Goal: Register for event/course

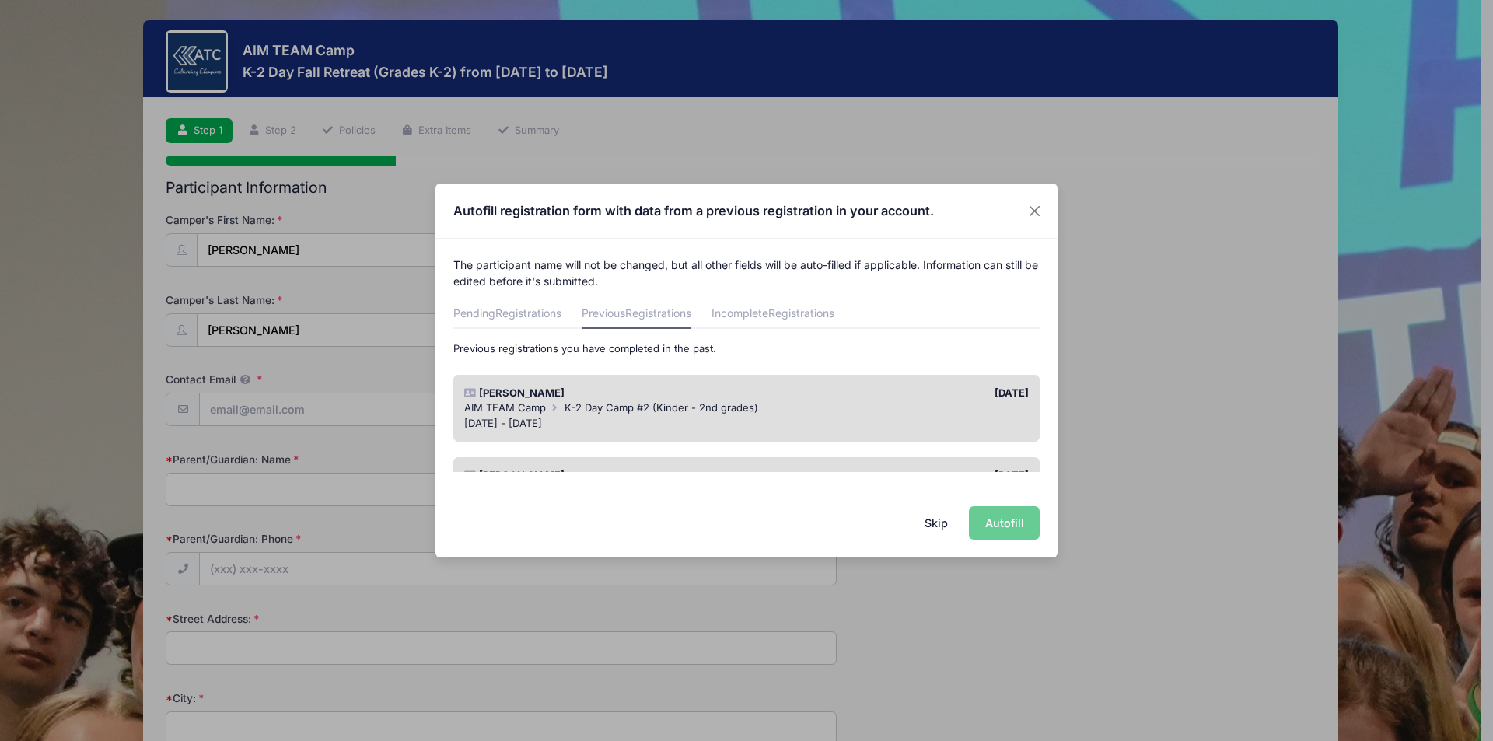
click at [685, 410] on span "K-2 Day Camp #2 (Kinder - 2nd grades)" at bounding box center [661, 407] width 194 height 12
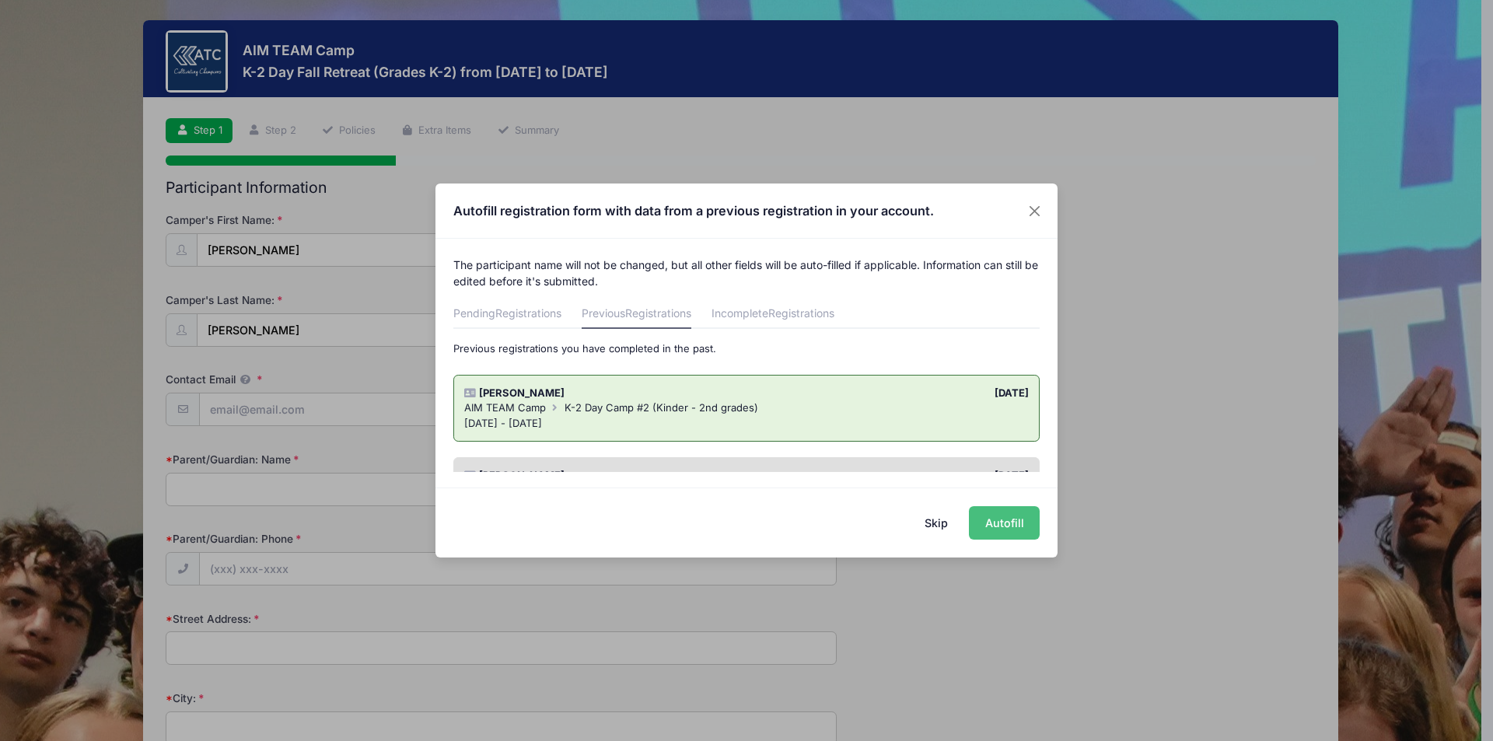
click at [1015, 523] on button "Autofill" at bounding box center [1004, 522] width 71 height 33
type input "[EMAIL_ADDRESS][DOMAIN_NAME]"
type input "[PERSON_NAME]"
type input "2194065927"
type input "[STREET_ADDRESS]"
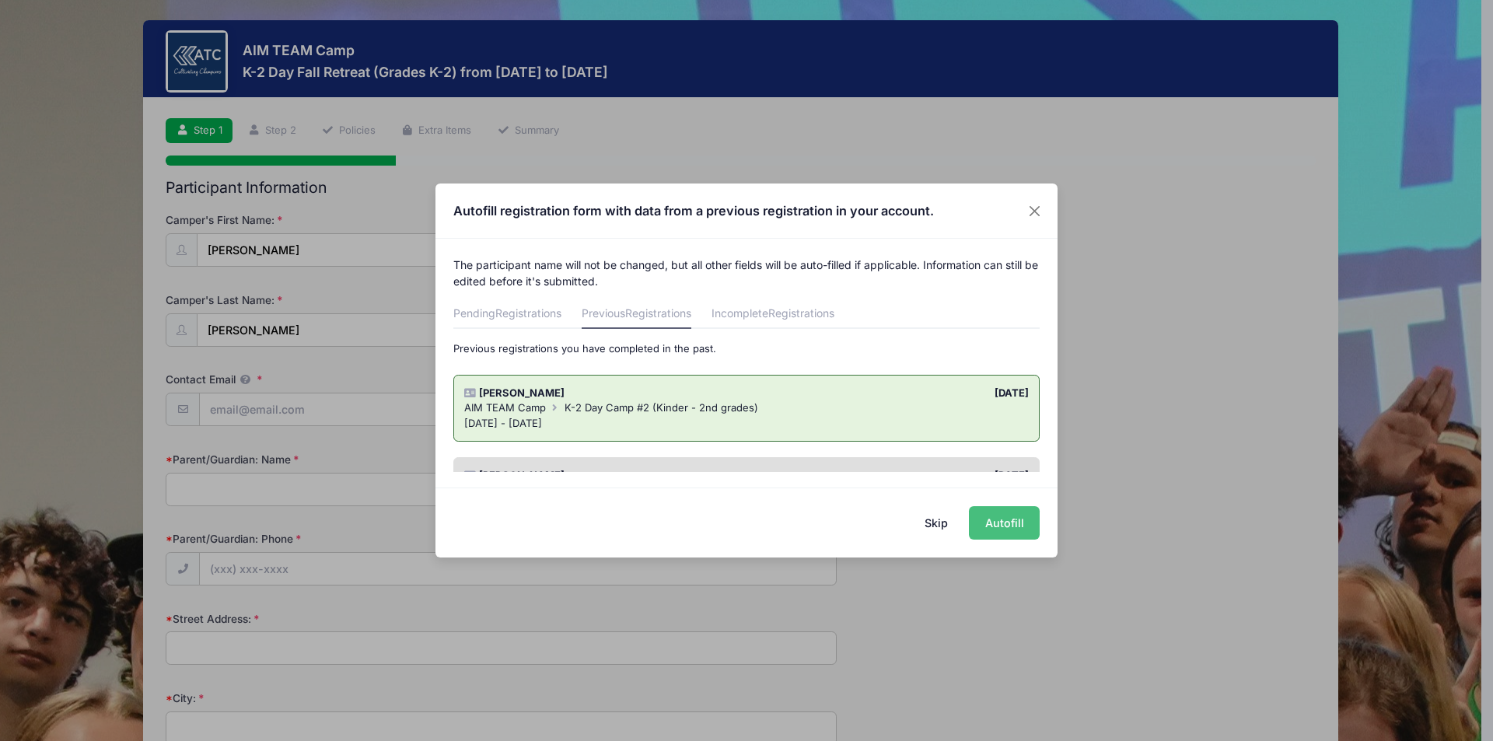
type input "Splendora"
select select "[GEOGRAPHIC_DATA]"
type input "77372"
type input "[PERSON_NAME]"
type input "2194065927"
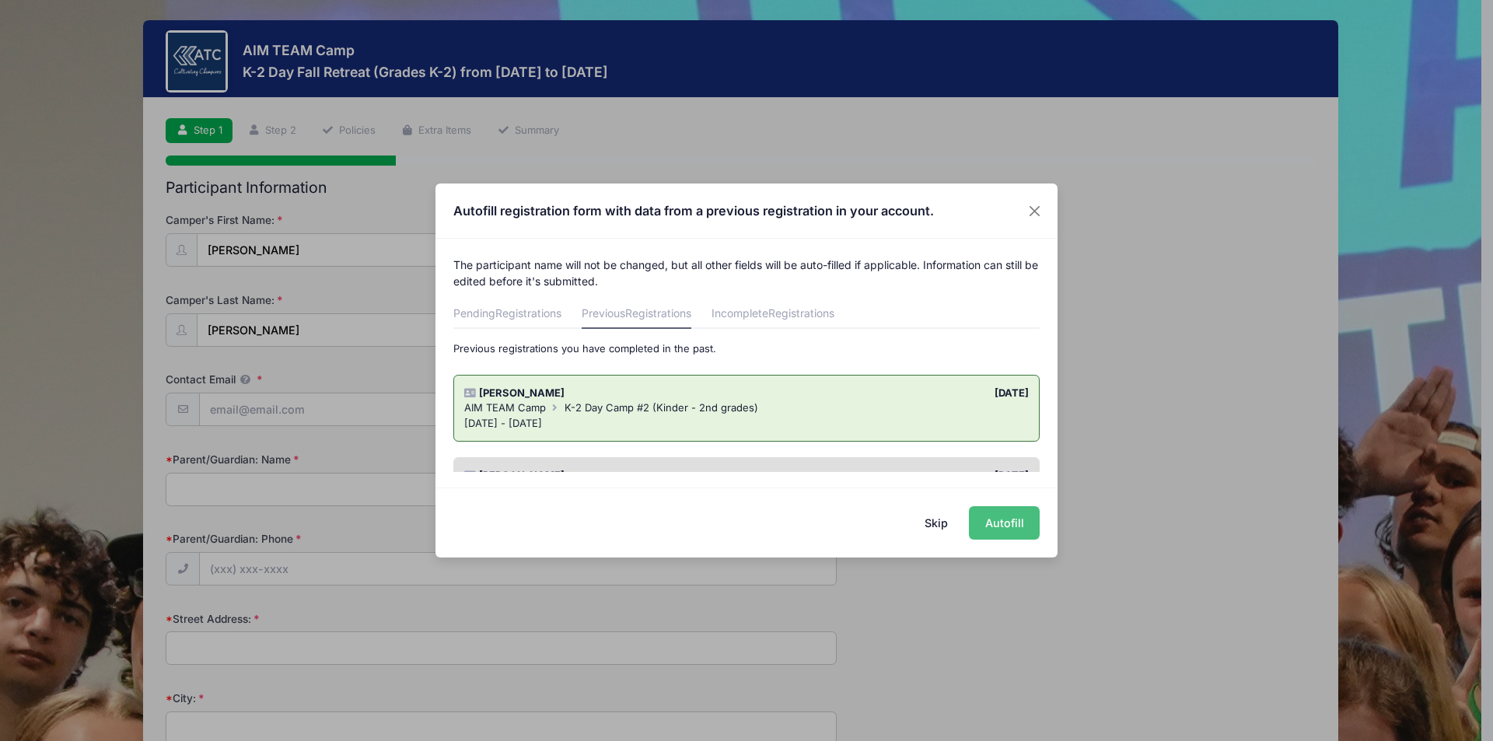
type input "[DATE]"
select select "S"
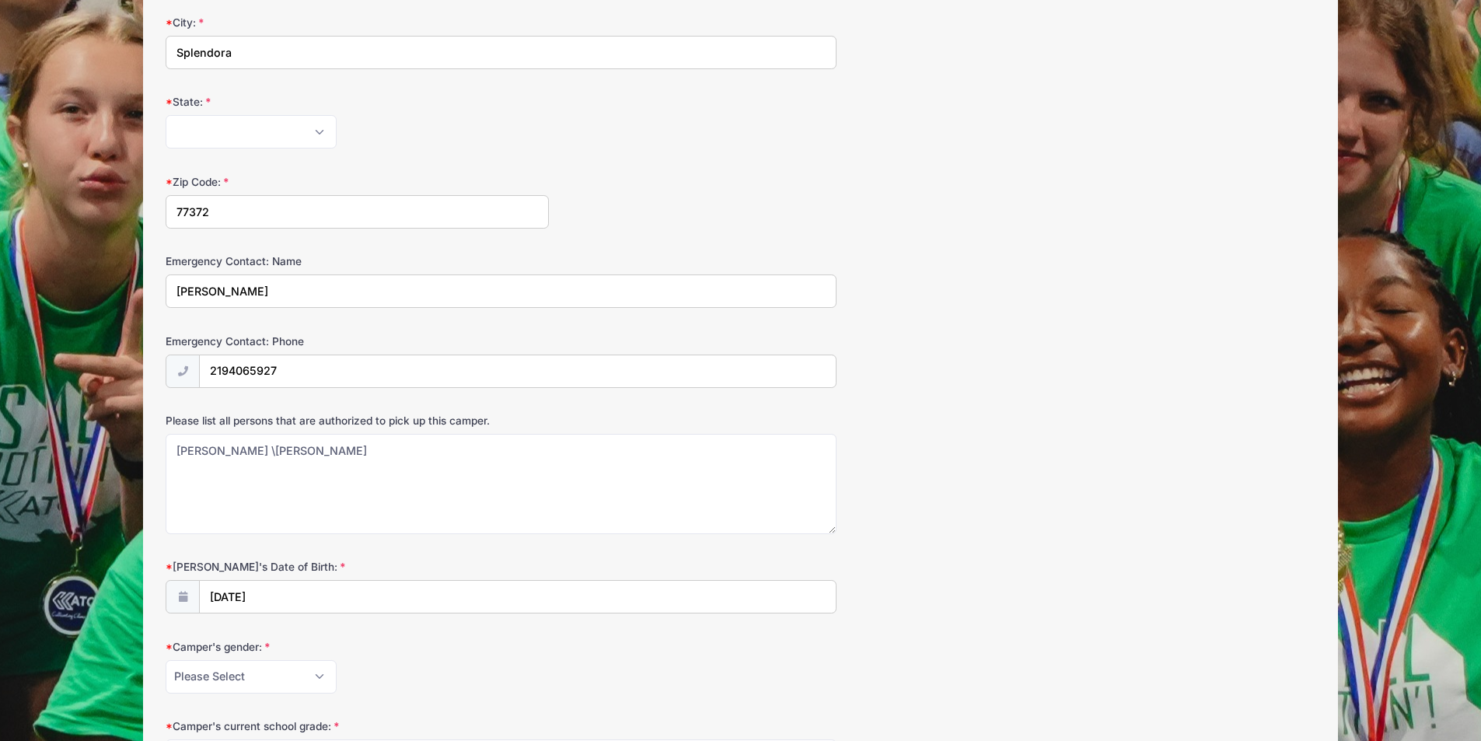
scroll to position [700, 0]
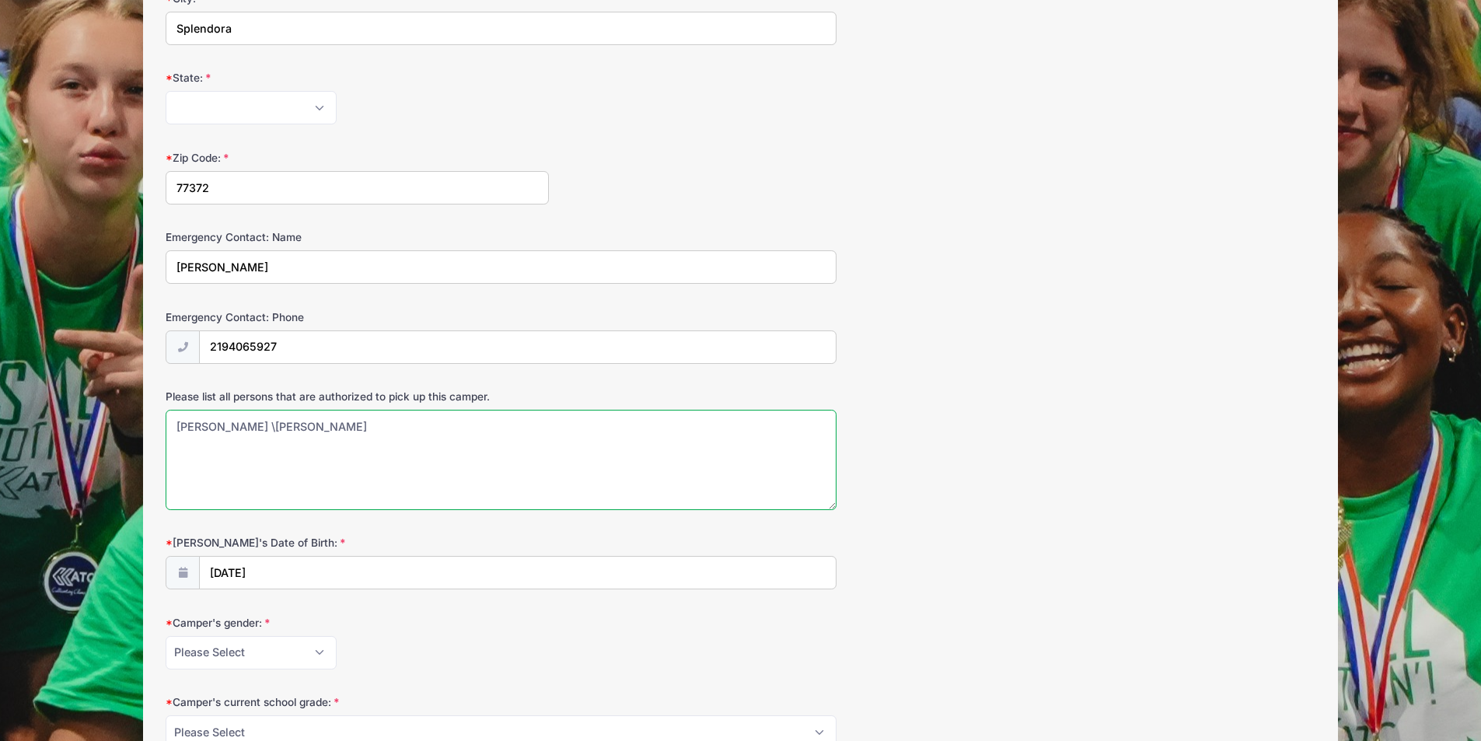
click at [284, 430] on textarea "Shannon Whitney \nBlake Whitney" at bounding box center [501, 460] width 671 height 100
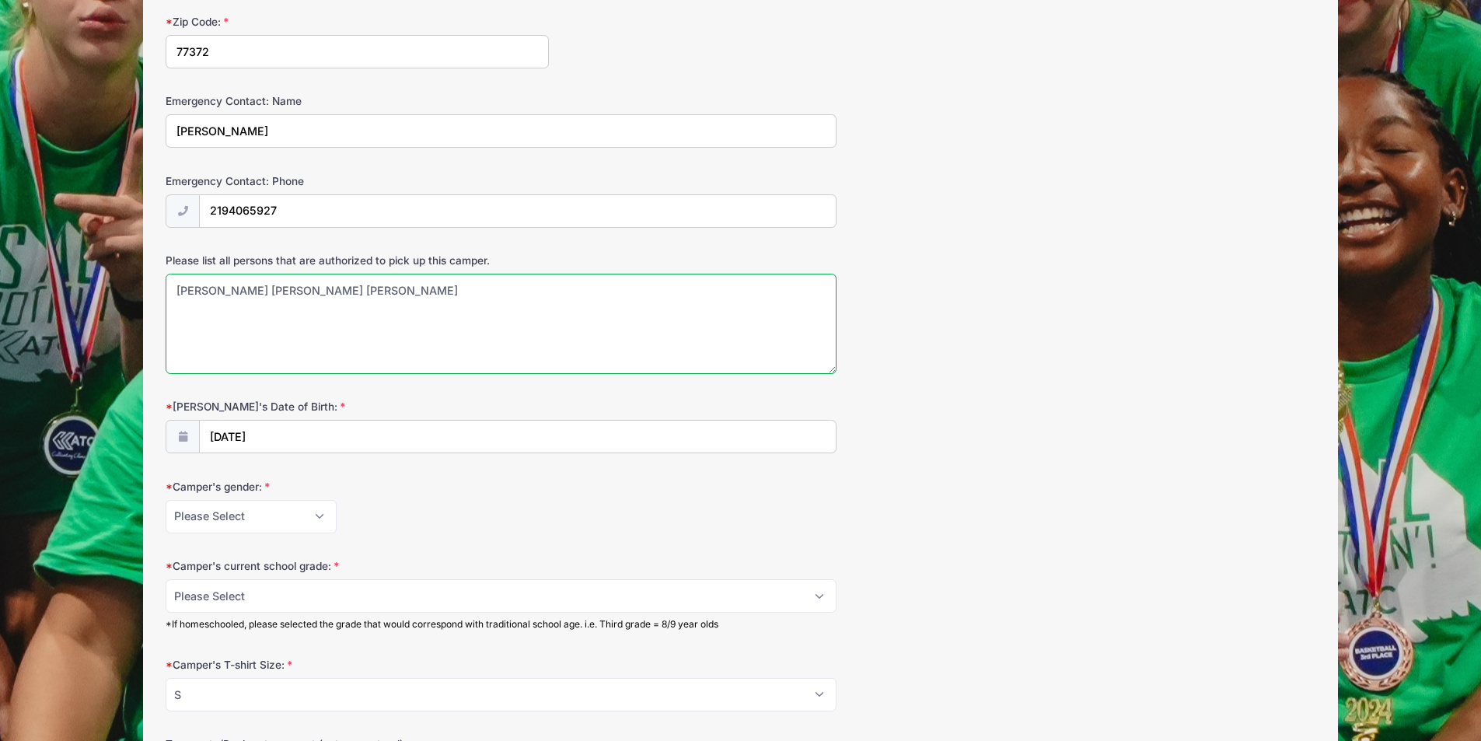
scroll to position [855, 0]
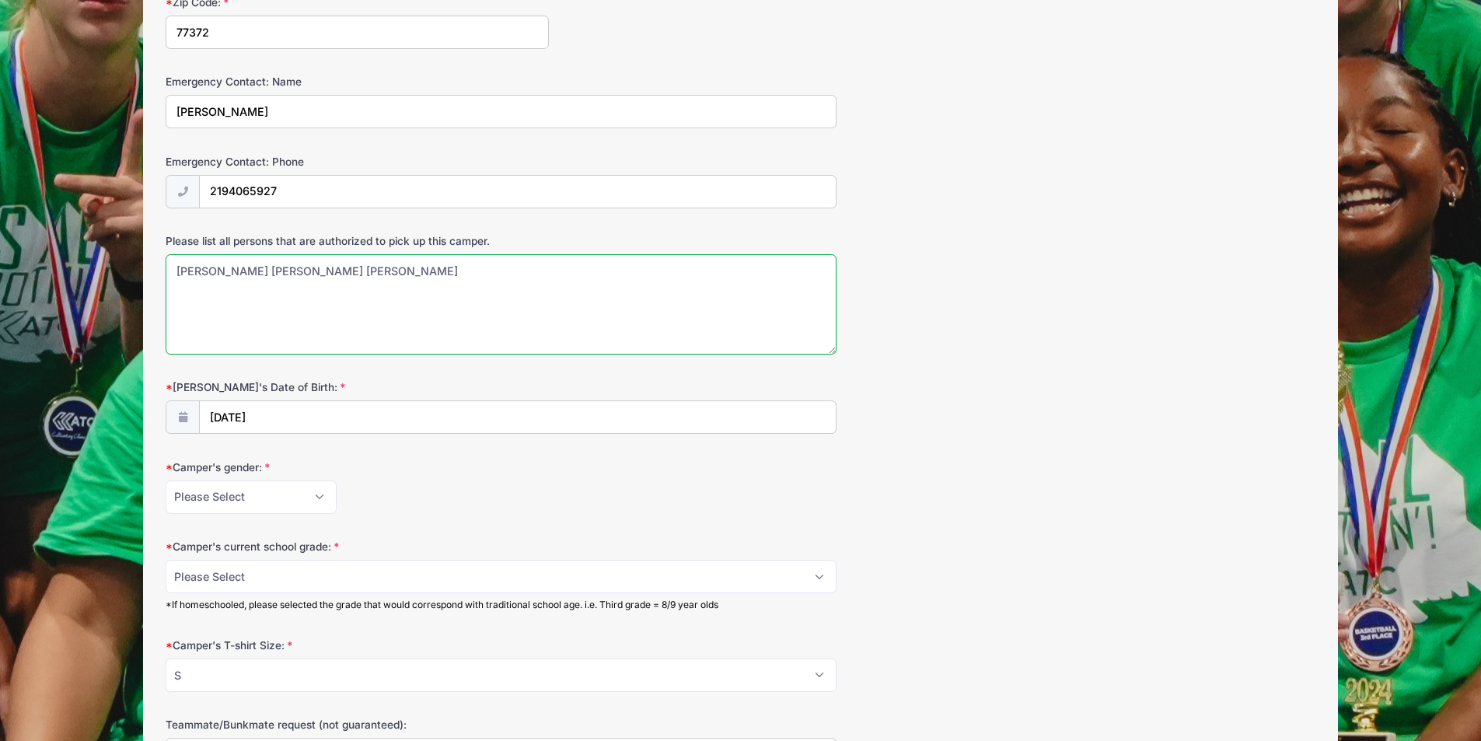
type textarea "Shannon Whitney Blake Whitney"
click at [301, 495] on select "Please Select Female Male" at bounding box center [251, 497] width 171 height 33
select select "Male"
click at [166, 481] on select "Please Select Female Male" at bounding box center [251, 497] width 171 height 33
click at [433, 522] on form "Camper's First Name: Jameson Camper's Last Name: Whitney Contact Email cook.sha…" at bounding box center [741, 387] width 1150 height 2060
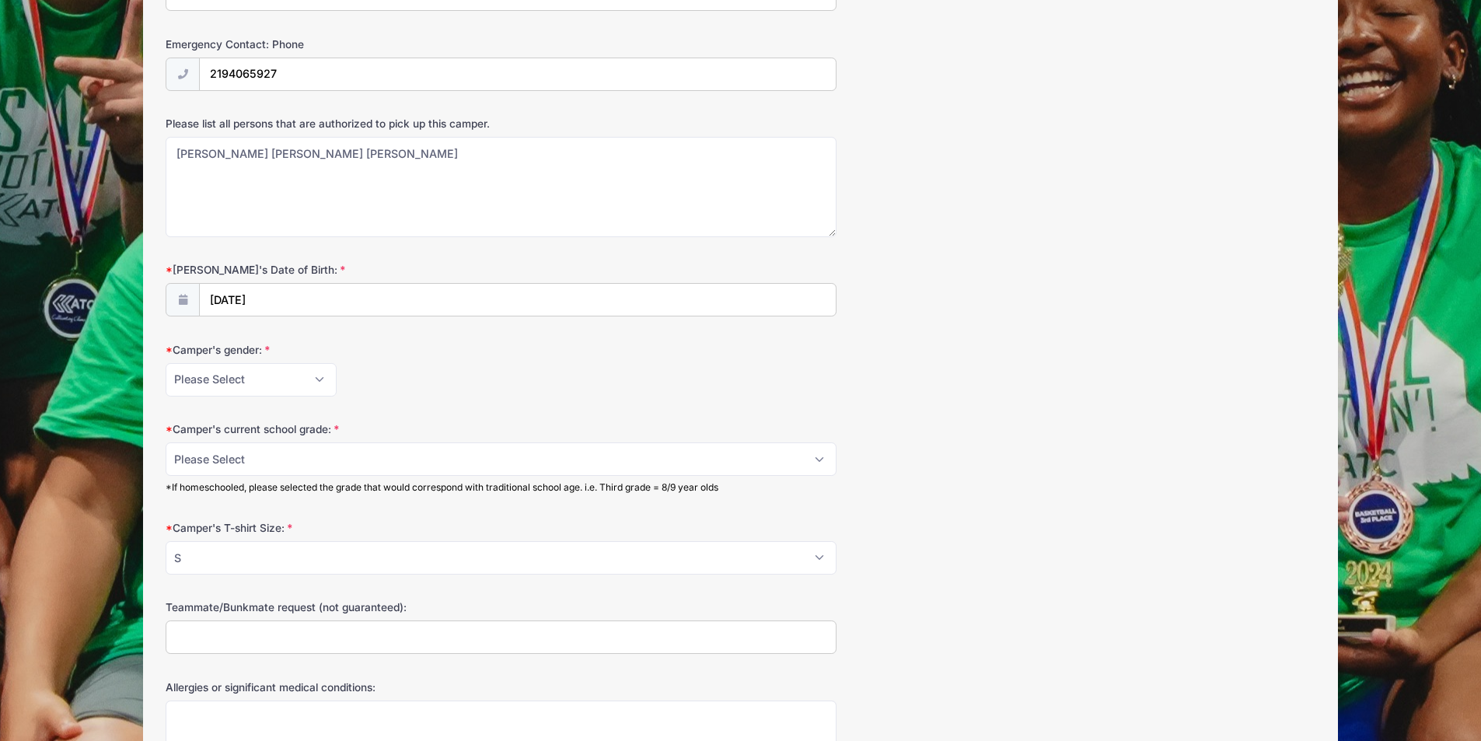
scroll to position [1089, 0]
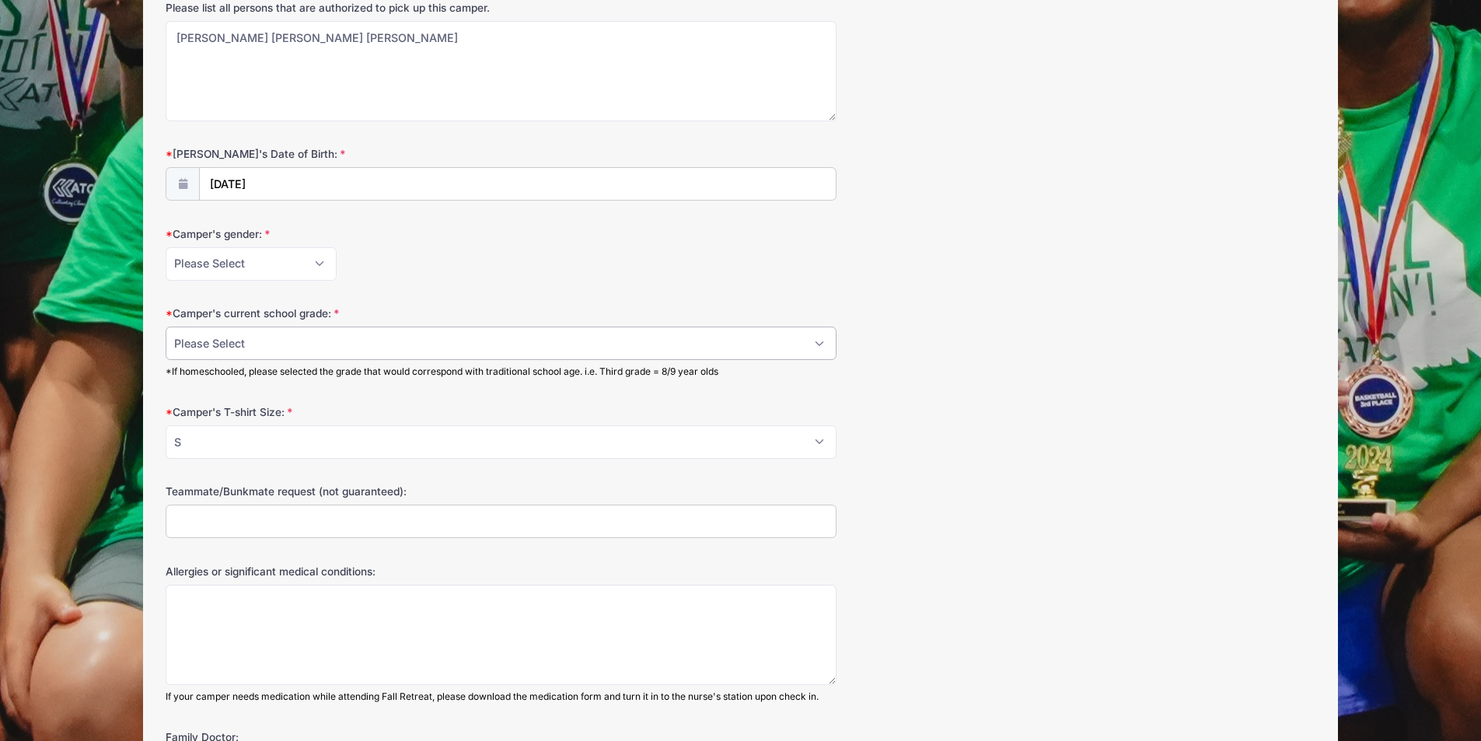
click at [392, 351] on select "Please Select K 1 2" at bounding box center [501, 343] width 671 height 33
select select "1"
click at [166, 327] on select "Please Select K 1 2" at bounding box center [501, 343] width 671 height 33
click at [386, 441] on select "Please Select YS YM YL S M L XL 2XL 3XL" at bounding box center [501, 441] width 671 height 33
select select "M"
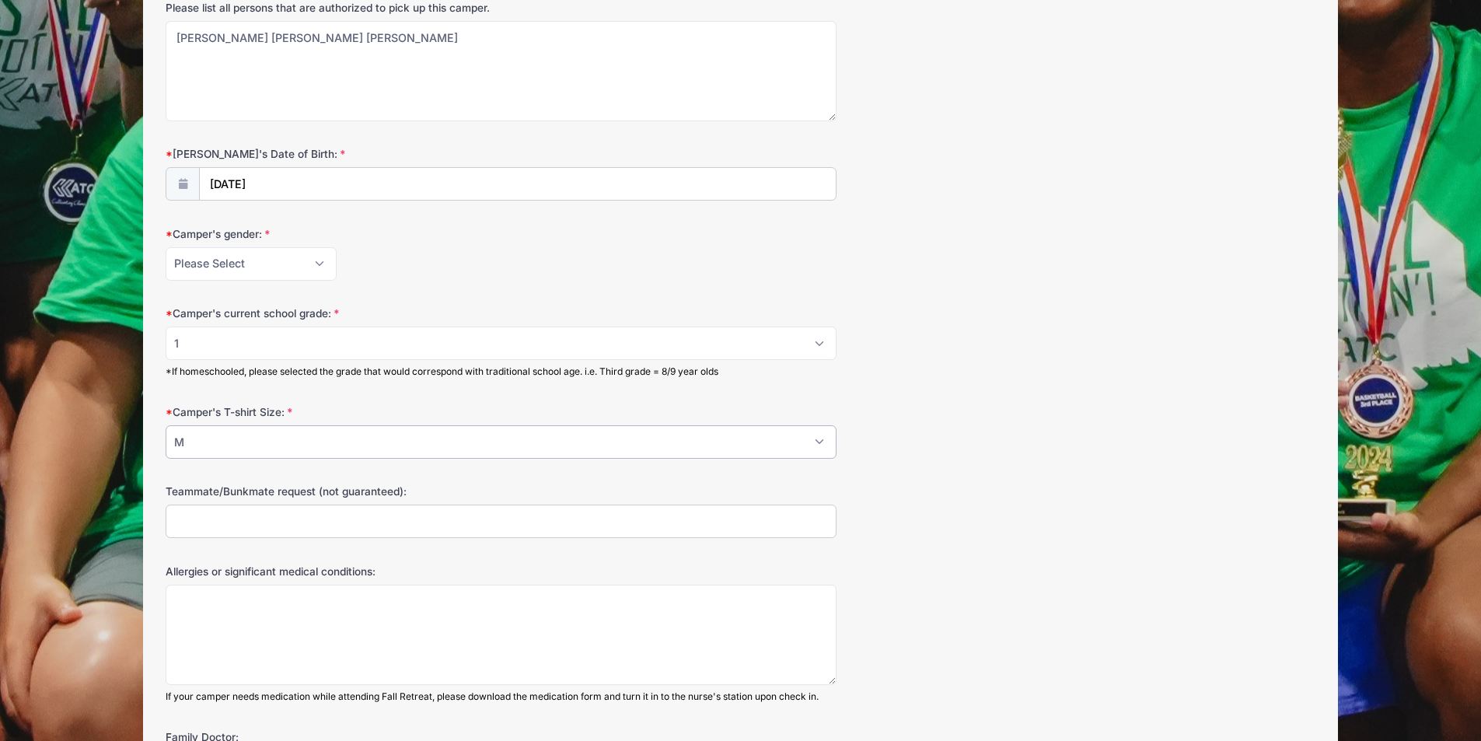
click at [166, 425] on select "Please Select YS YM YL S M L XL 2XL 3XL" at bounding box center [501, 441] width 671 height 33
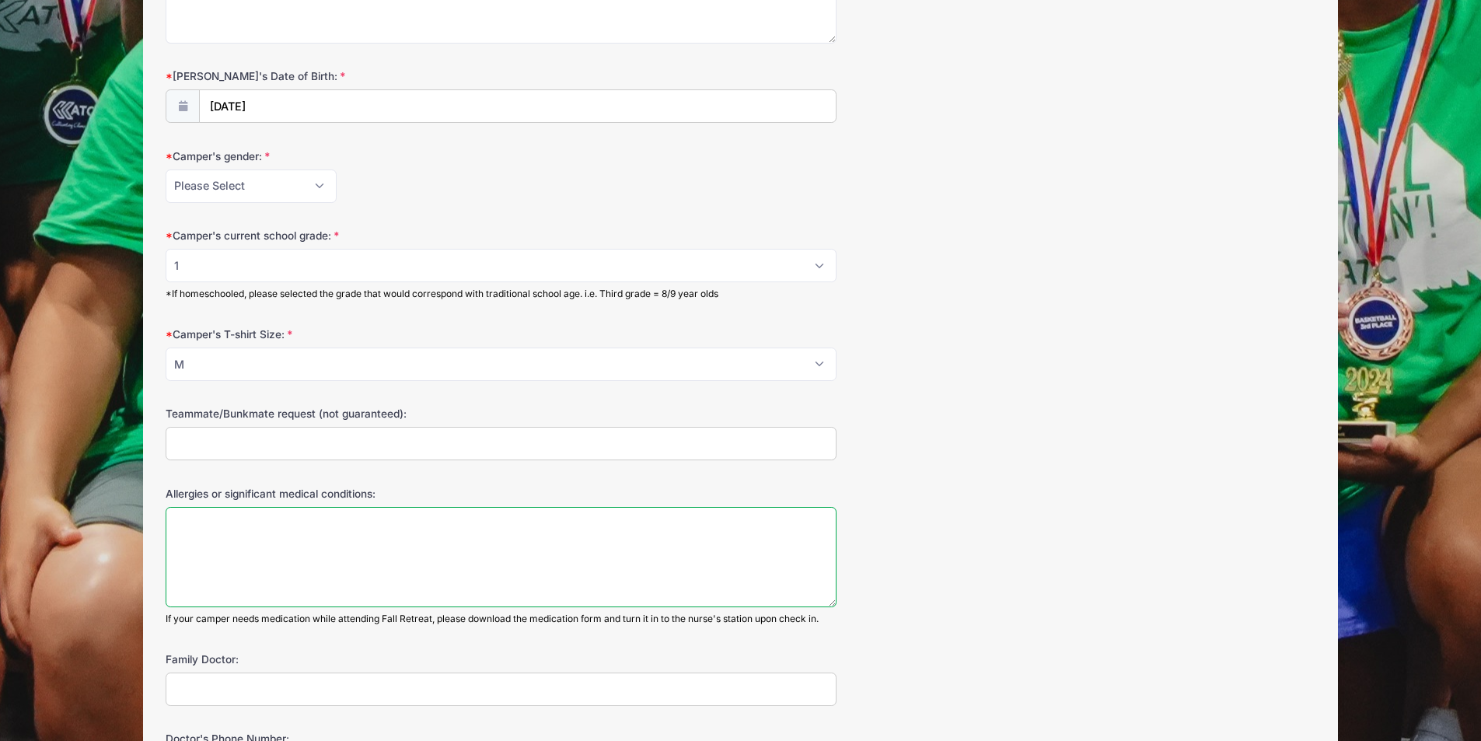
click at [384, 529] on textarea "Allergies or significant medical conditions:" at bounding box center [501, 557] width 671 height 100
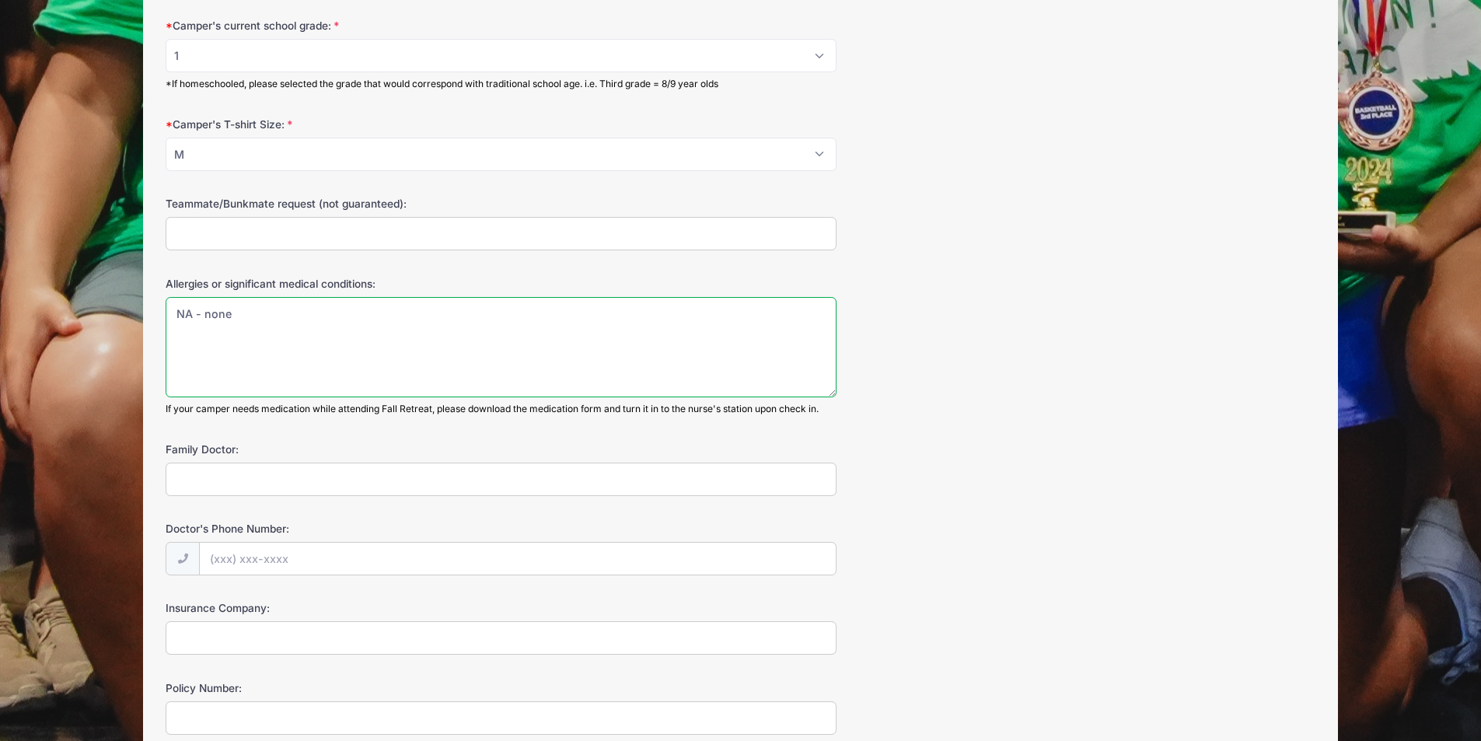
scroll to position [1400, 0]
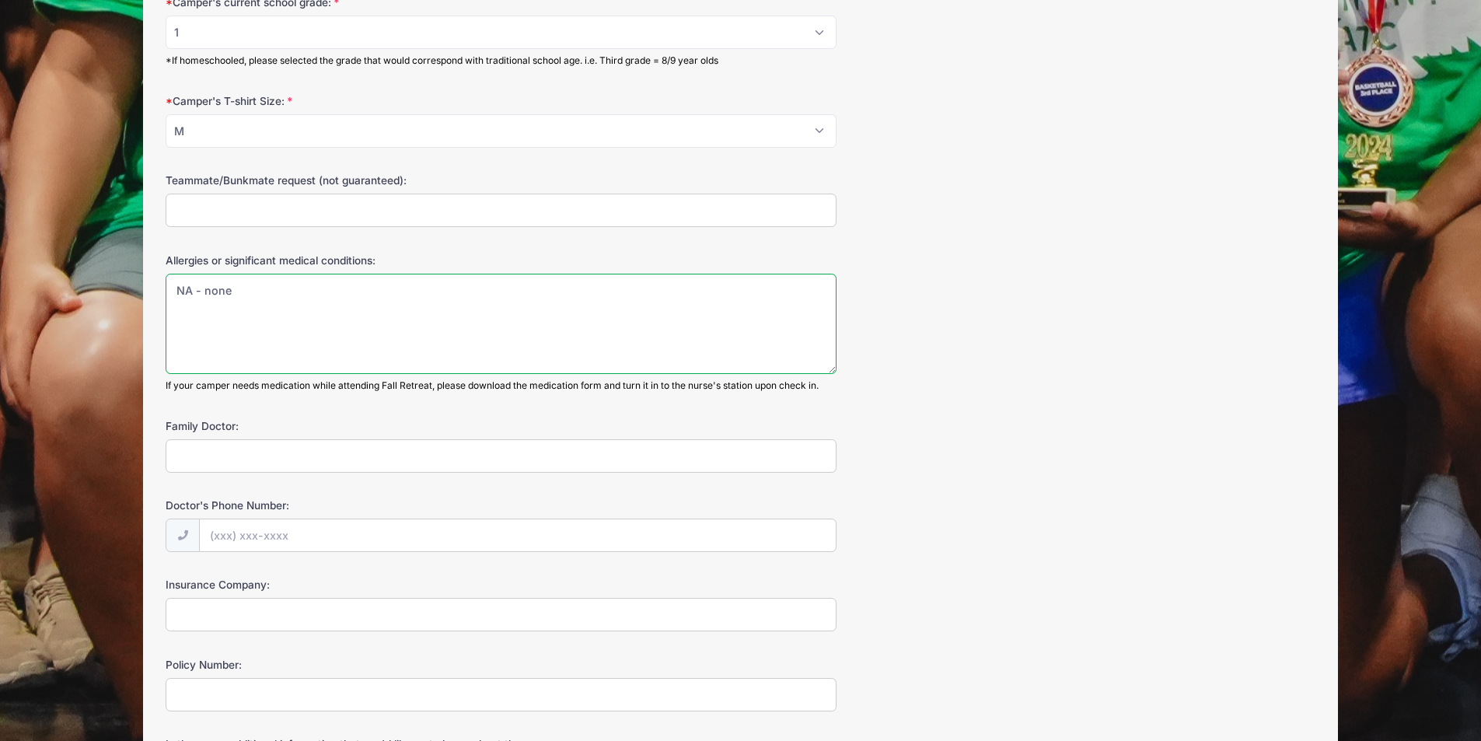
type textarea "NA - none"
click at [355, 467] on input "Family Doctor:" at bounding box center [501, 455] width 671 height 33
type input "Dr. Soopeen Chin"
click at [349, 550] on input "Doctor's Phone Number:" at bounding box center [518, 535] width 636 height 33
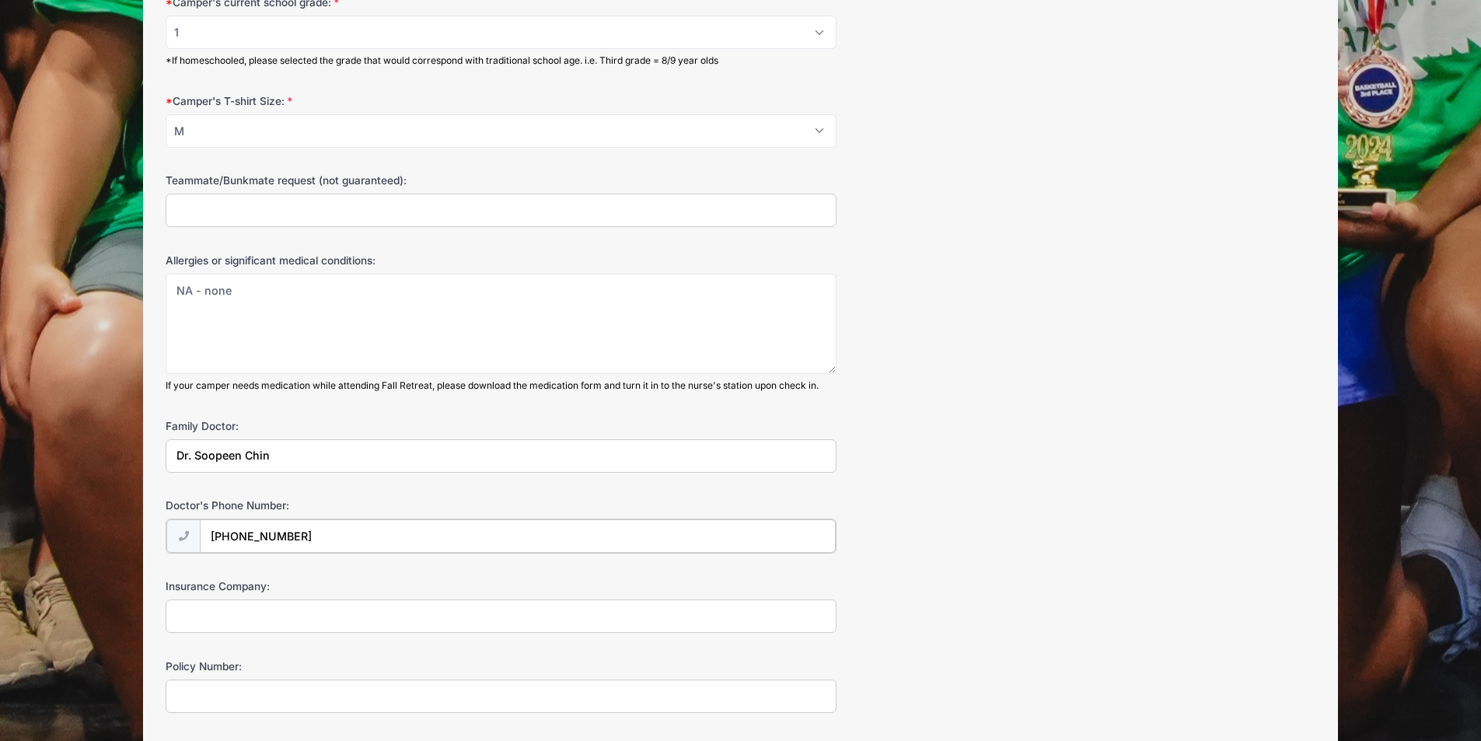
scroll to position [1555, 0]
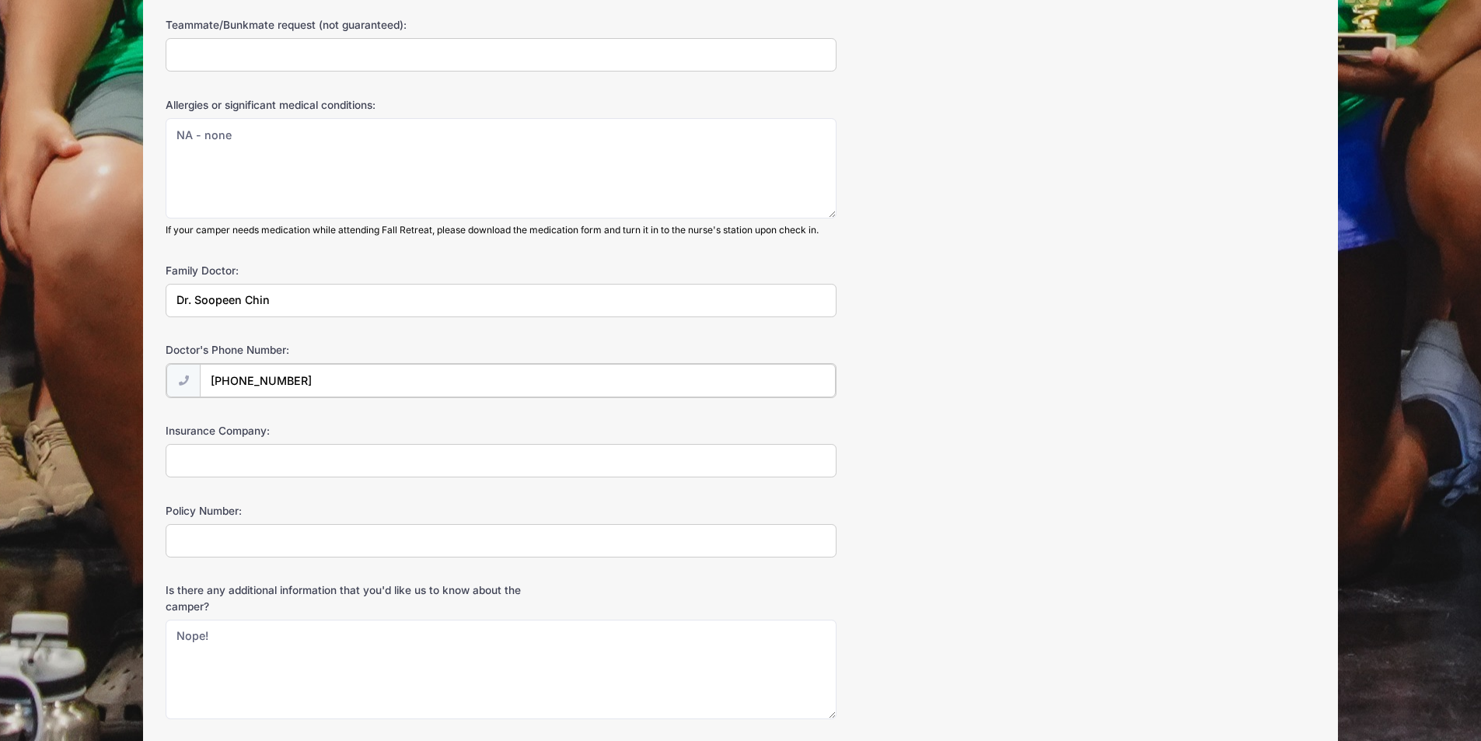
type input "(281) 359-1000"
click at [285, 474] on input "Insurance Company:" at bounding box center [501, 458] width 671 height 33
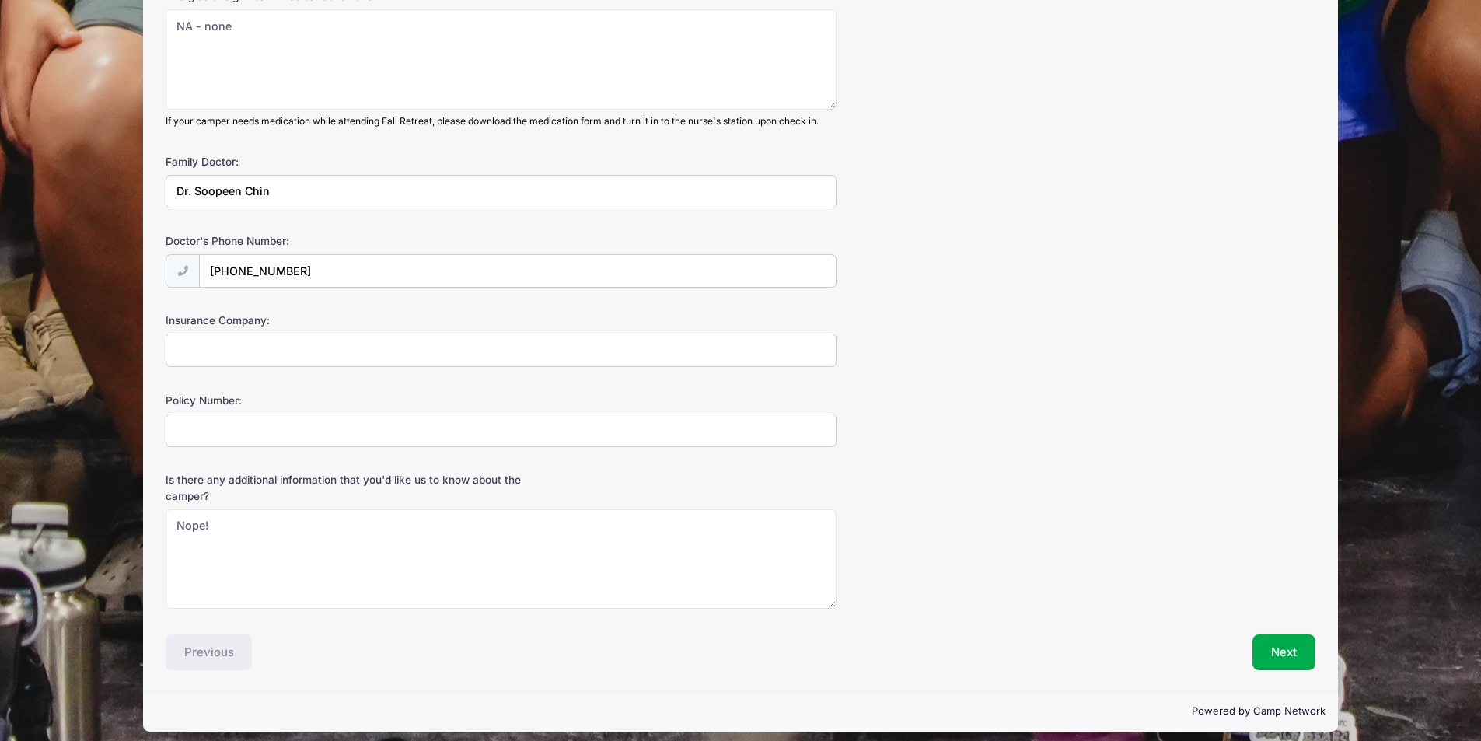
scroll to position [1675, 0]
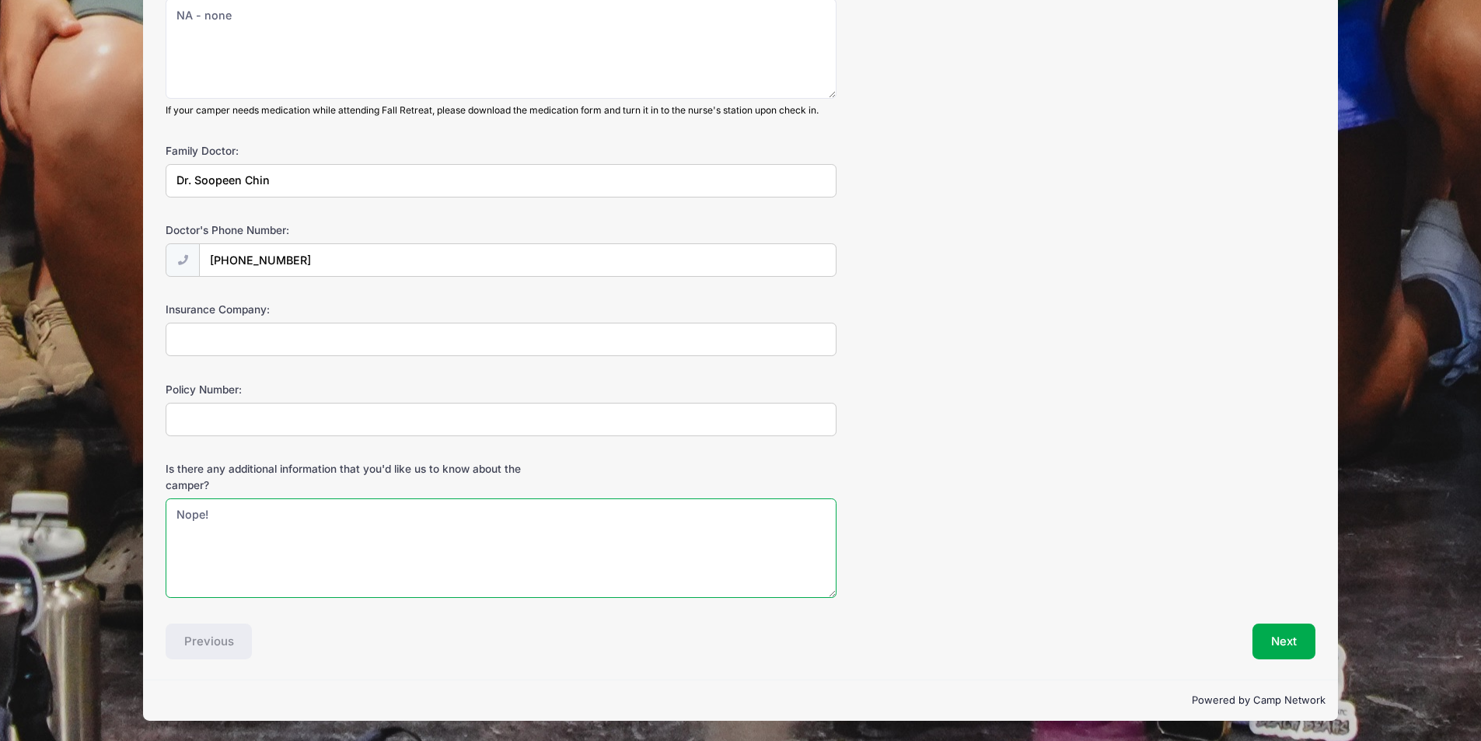
click at [274, 521] on textarea "Nope!" at bounding box center [501, 548] width 671 height 100
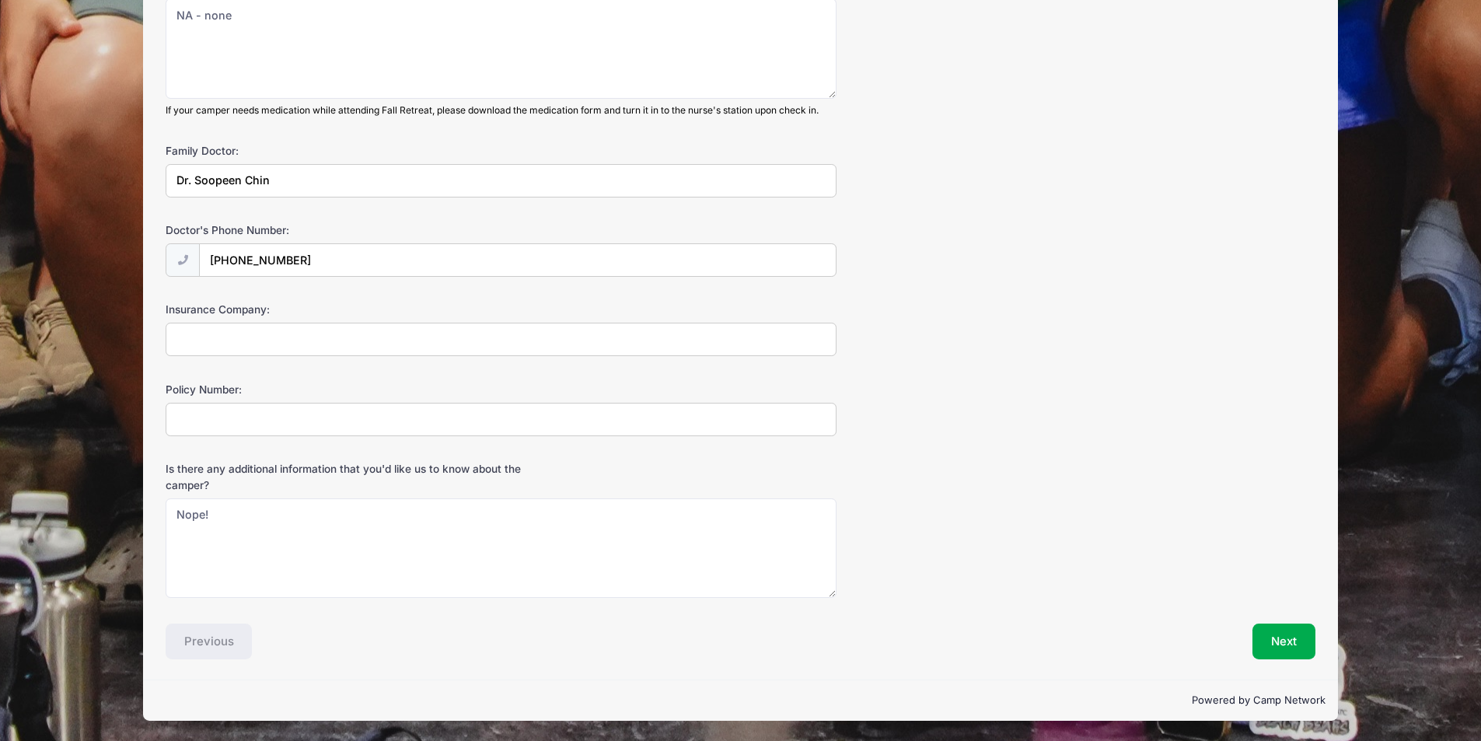
click at [232, 326] on input "Insurance Company:" at bounding box center [501, 339] width 671 height 33
type input "Anthem"
click at [256, 423] on input "Policy Number:" at bounding box center [501, 419] width 671 height 33
type input "ZJN158W17331"
click at [1263, 624] on button "Next" at bounding box center [1284, 642] width 63 height 36
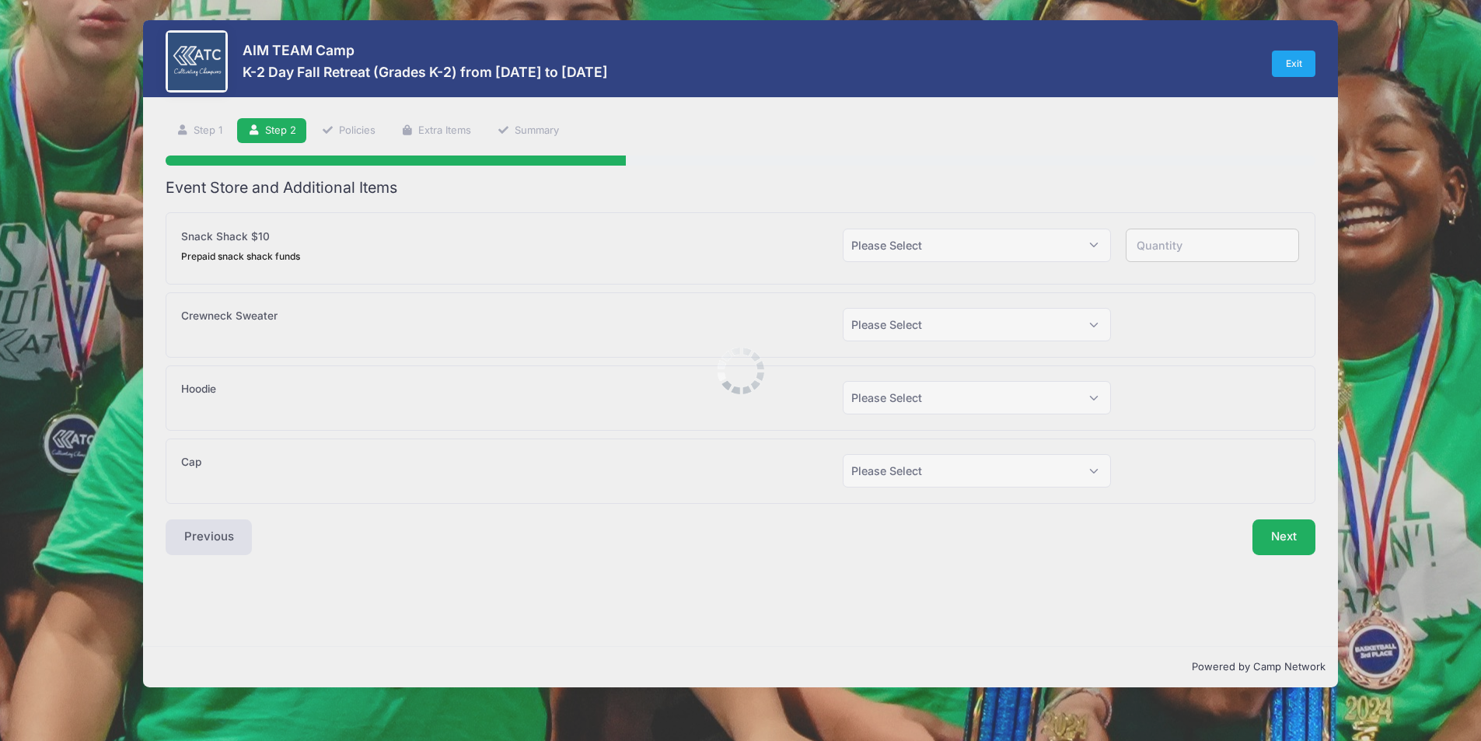
scroll to position [0, 0]
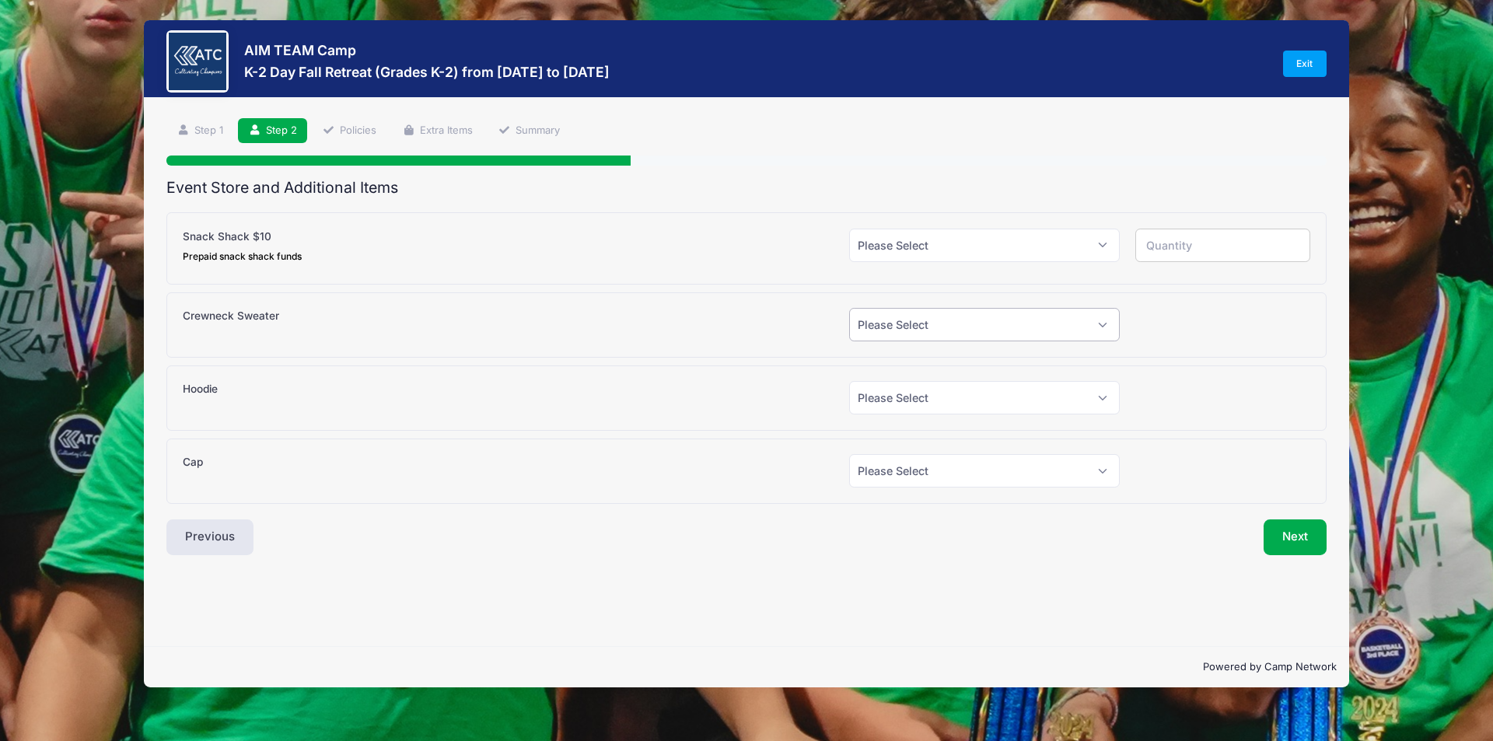
click at [938, 327] on select "Please Select Yes (+$30.00) No" at bounding box center [984, 324] width 271 height 33
click at [947, 239] on select "Please Select Yes (+$10.00) No" at bounding box center [984, 245] width 271 height 33
select select "1"
click at [849, 229] on select "Please Select Yes (+$10.00) No" at bounding box center [984, 245] width 271 height 33
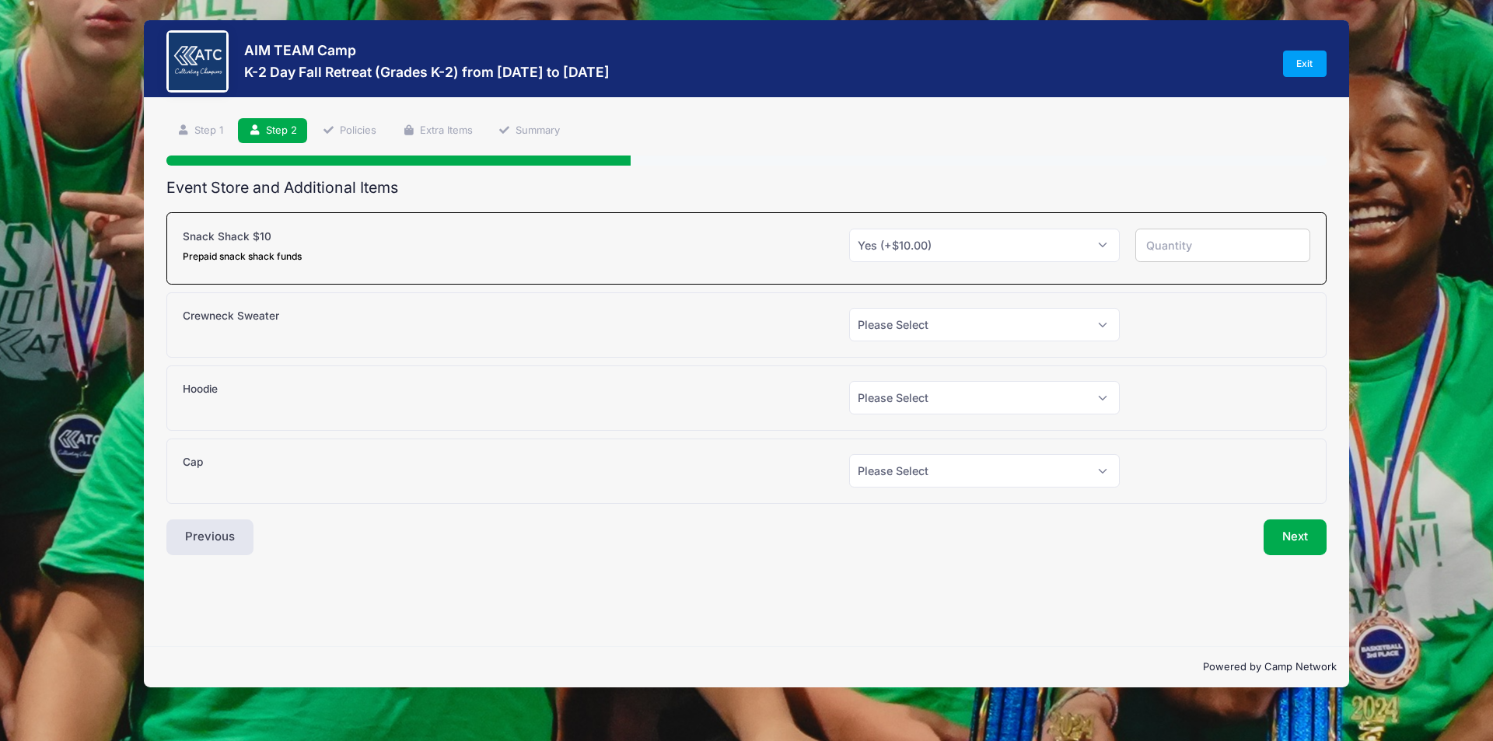
click at [1158, 236] on input "number" at bounding box center [1223, 245] width 176 height 33
type input "1"
click at [1167, 575] on div "Step 2 /7 Step 1 Step 2 Policies Extra Items Summary Participant Information Ca…" at bounding box center [746, 372] width 1205 height 548
drag, startPoint x: 1167, startPoint y: 575, endPoint x: 1071, endPoint y: 568, distance: 96.6
click at [1071, 568] on div "Step 2 /7 Step 1 Step 2 Policies Extra Items Summary Participant Information Ca…" at bounding box center [746, 372] width 1205 height 548
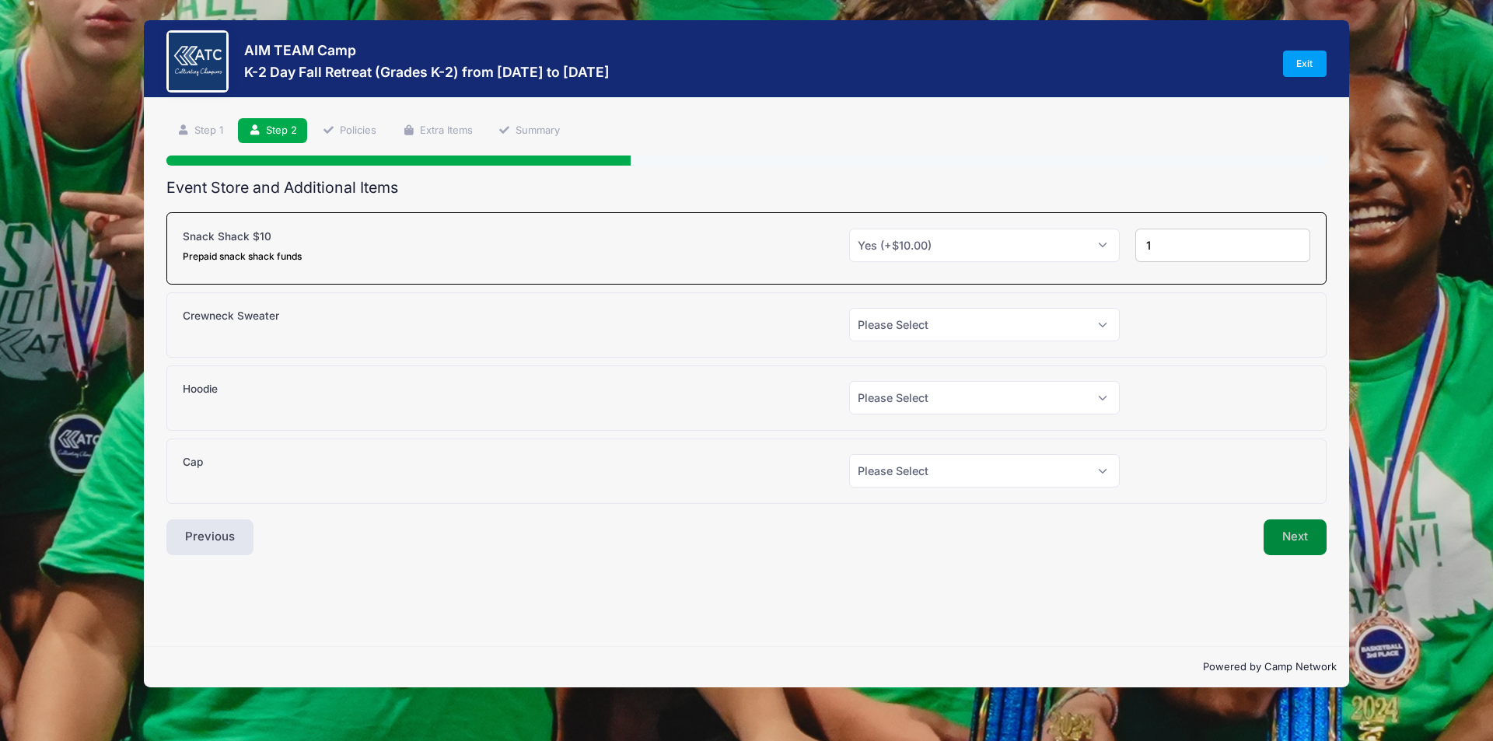
click at [1303, 540] on button "Next" at bounding box center [1294, 537] width 63 height 36
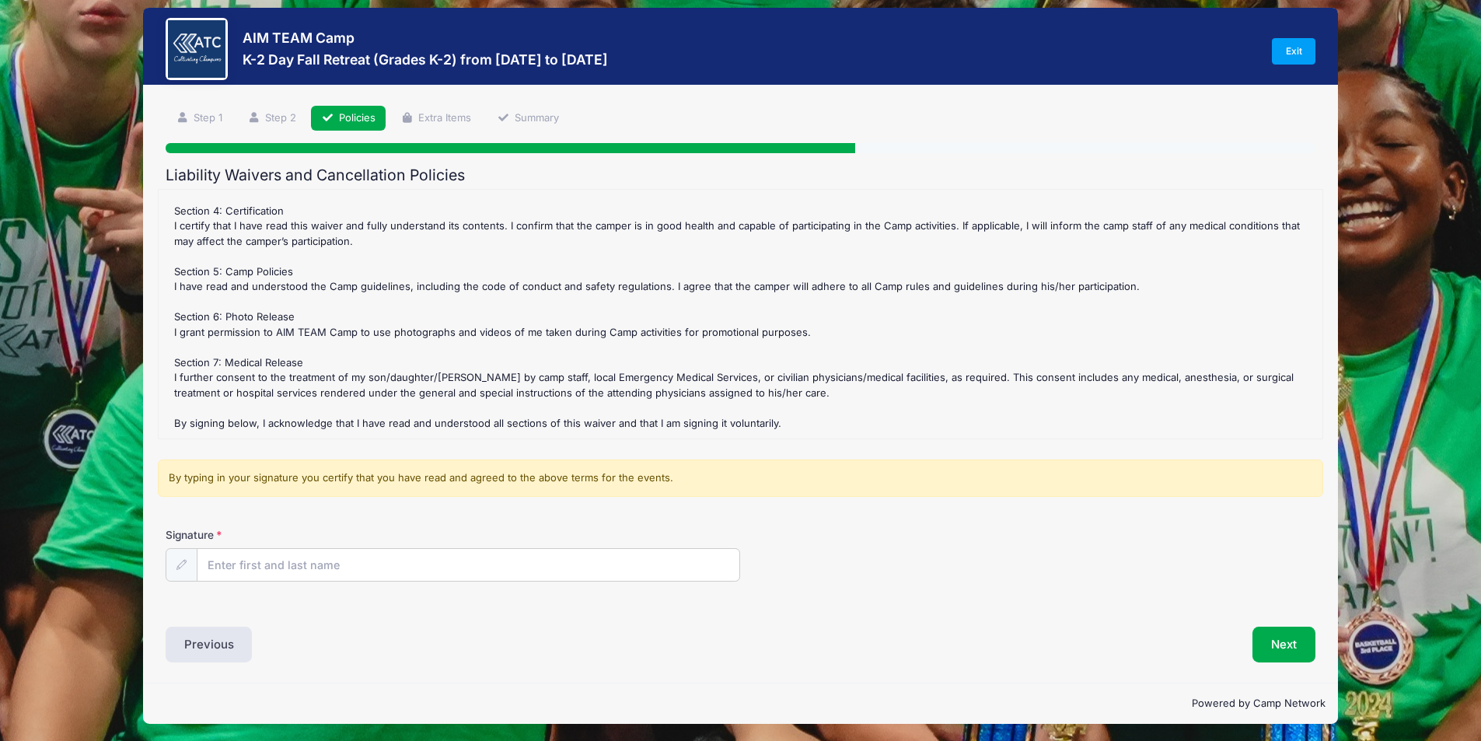
scroll to position [16, 0]
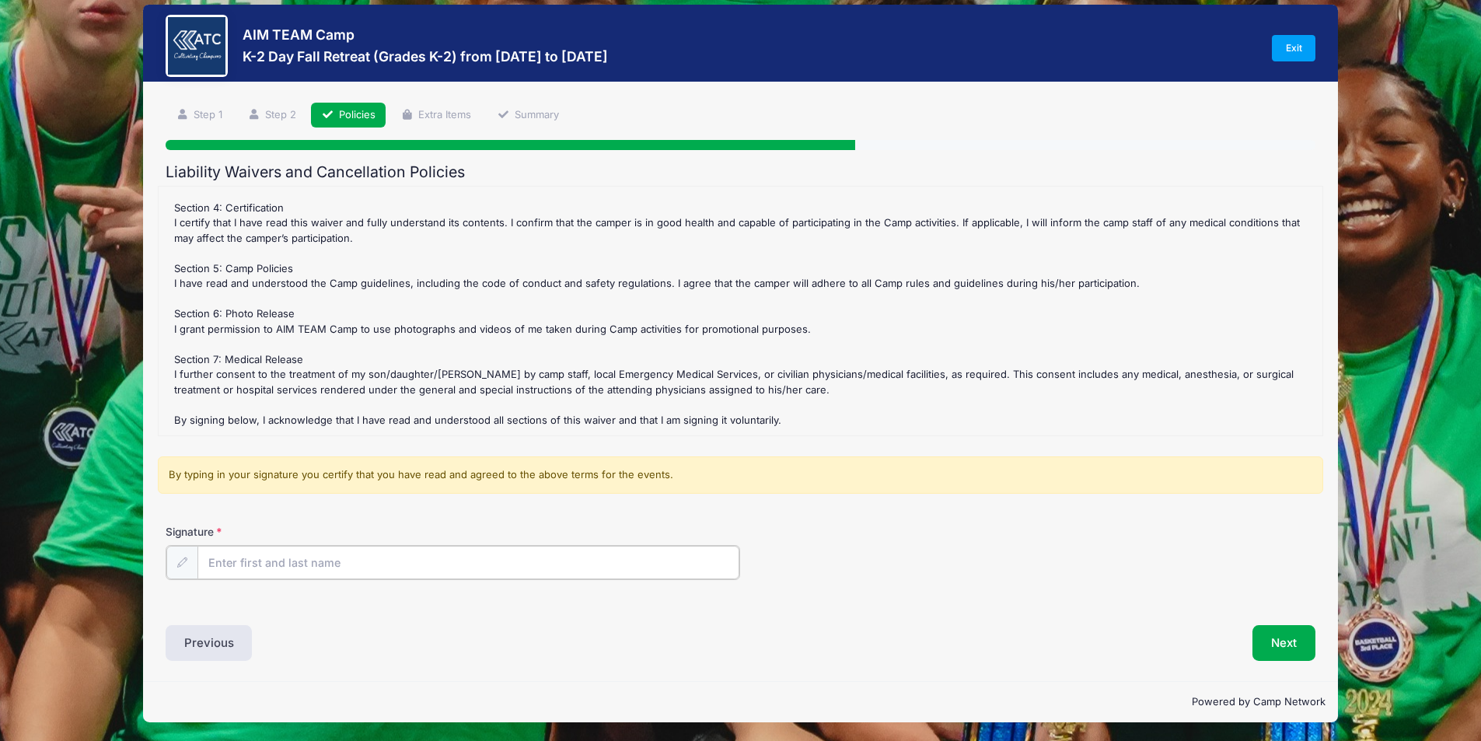
click at [426, 556] on input "Signature" at bounding box center [468, 562] width 543 height 33
type input "Shannon Whitney"
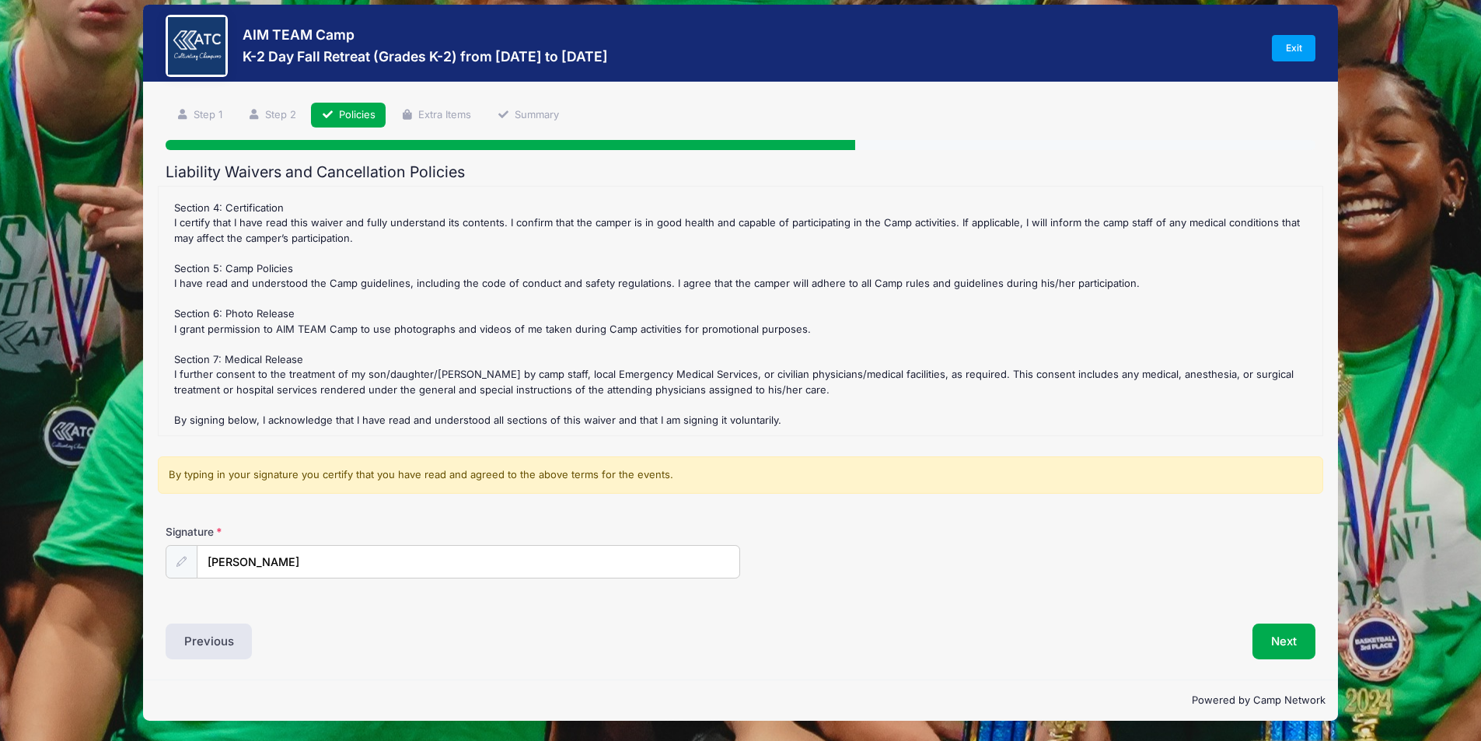
click at [921, 546] on div "Signature Shannon Whitney" at bounding box center [741, 551] width 1150 height 54
click at [1277, 641] on button "Next" at bounding box center [1284, 642] width 63 height 36
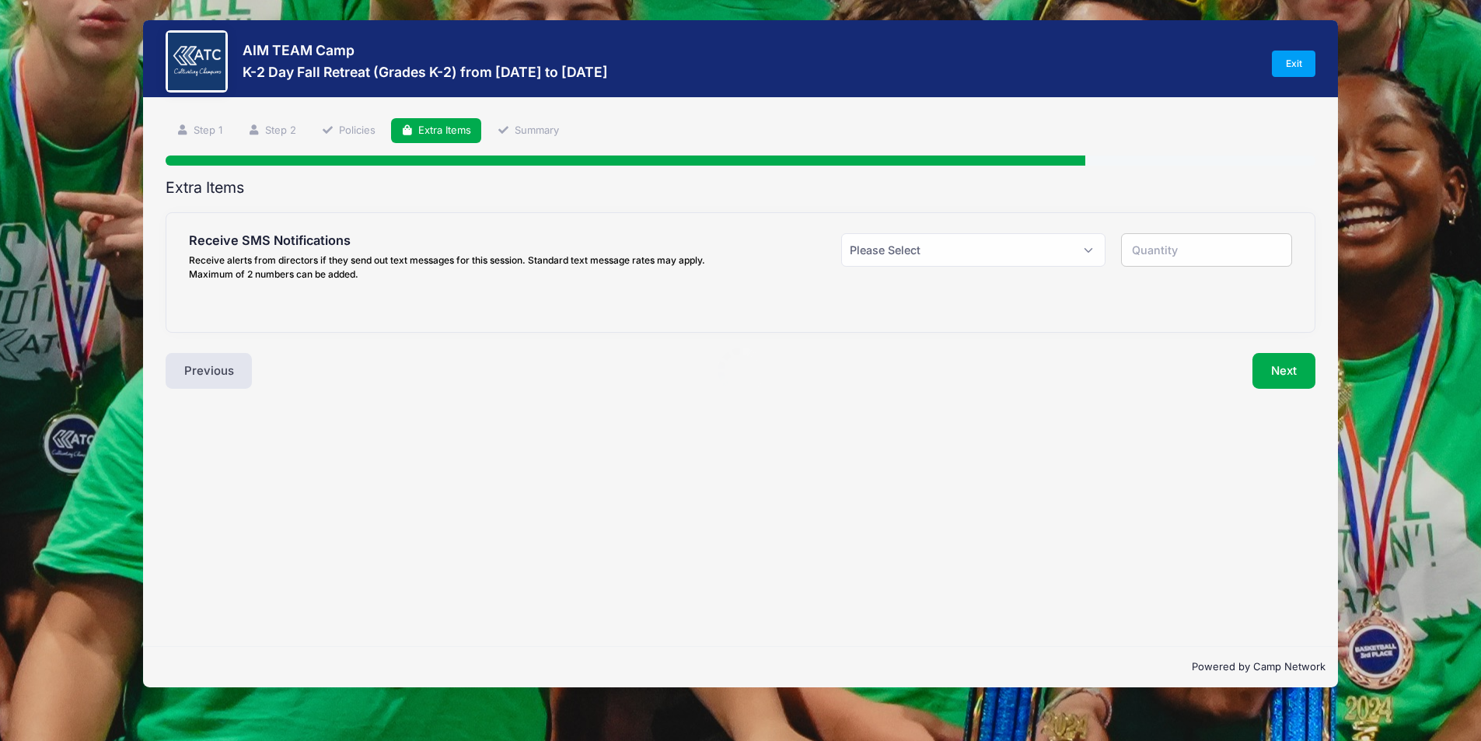
scroll to position [0, 0]
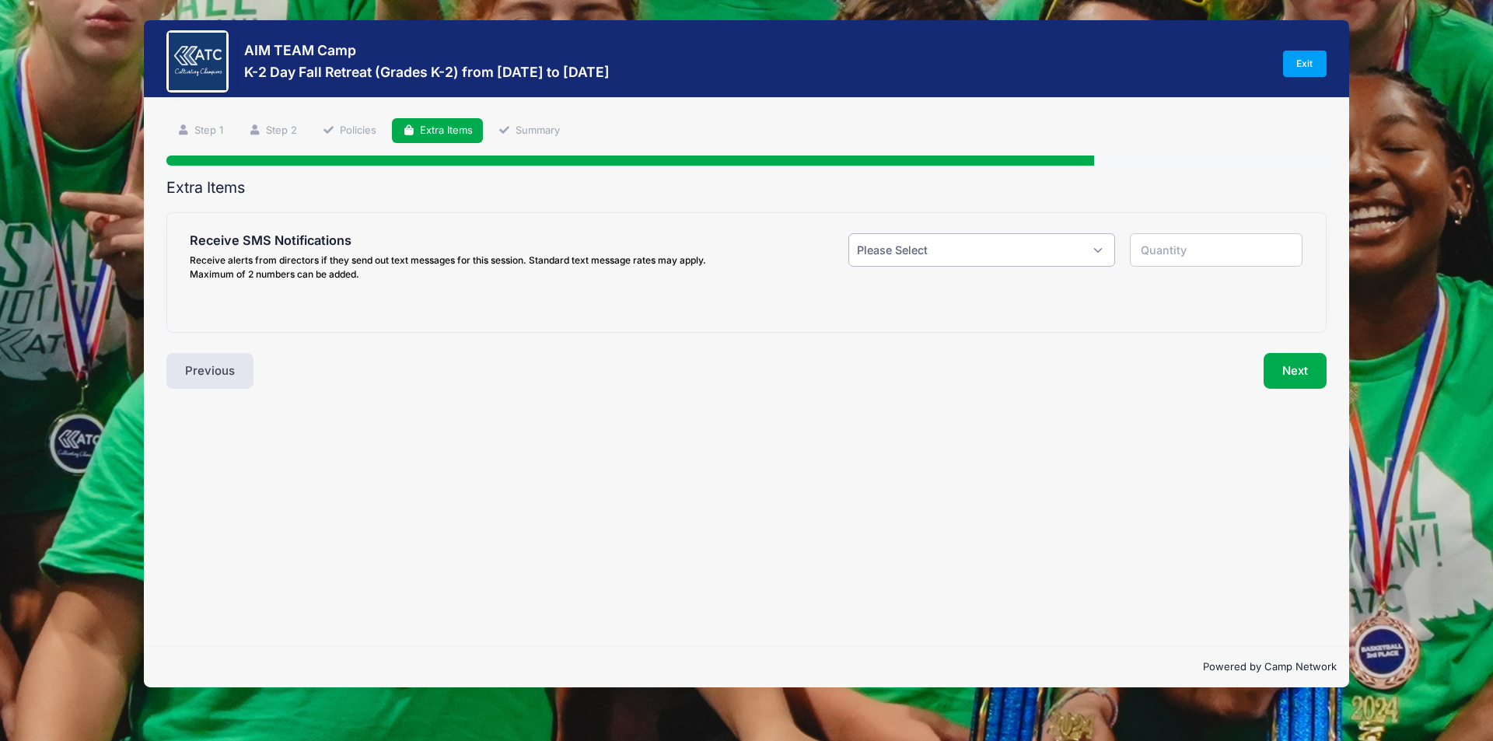
click at [902, 250] on select "Please Select Yes ($0.00) No" at bounding box center [981, 249] width 267 height 33
select select "1"
click at [848, 233] on select "Please Select Yes ($0.00) No" at bounding box center [981, 249] width 267 height 33
type input "1"
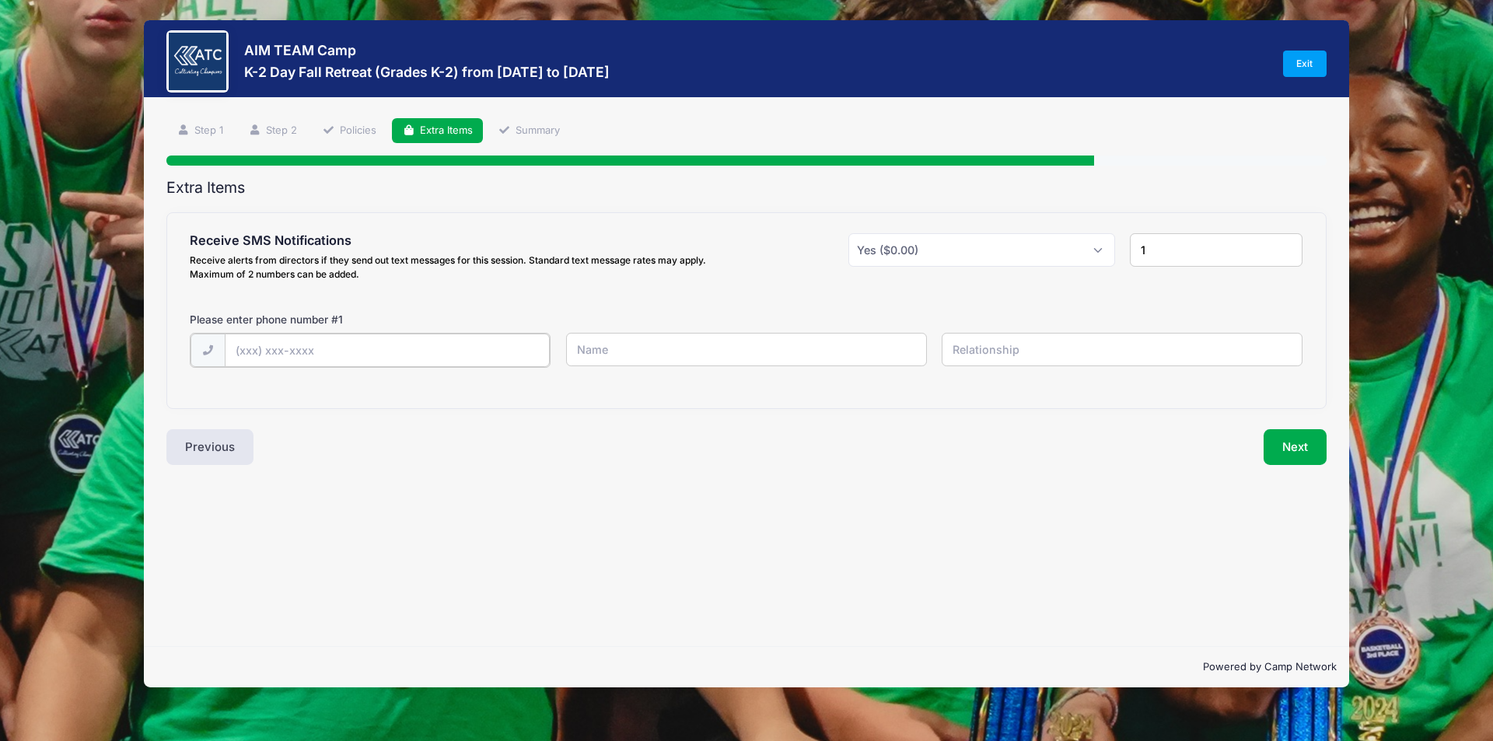
click at [369, 348] on input "text" at bounding box center [388, 350] width 326 height 33
type input "(219) 406-5927"
click at [582, 355] on input "text" at bounding box center [746, 349] width 361 height 33
type input "Shannon"
type input "W"
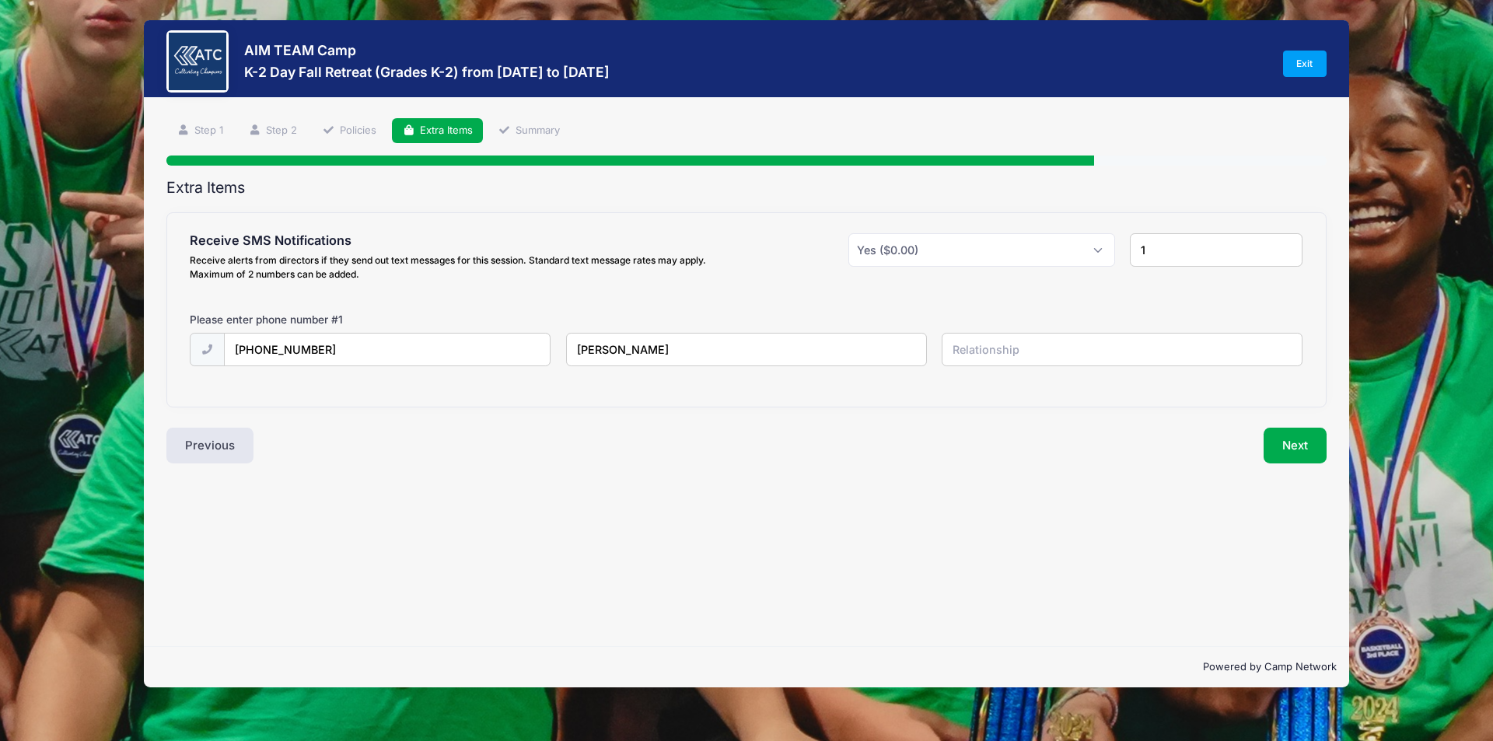
click at [663, 347] on input "Shannon" at bounding box center [746, 349] width 361 height 33
type input "Shannon Whitney"
type input "Jameson's mom"
click at [1166, 254] on input "1" at bounding box center [1216, 249] width 173 height 33
type input "2"
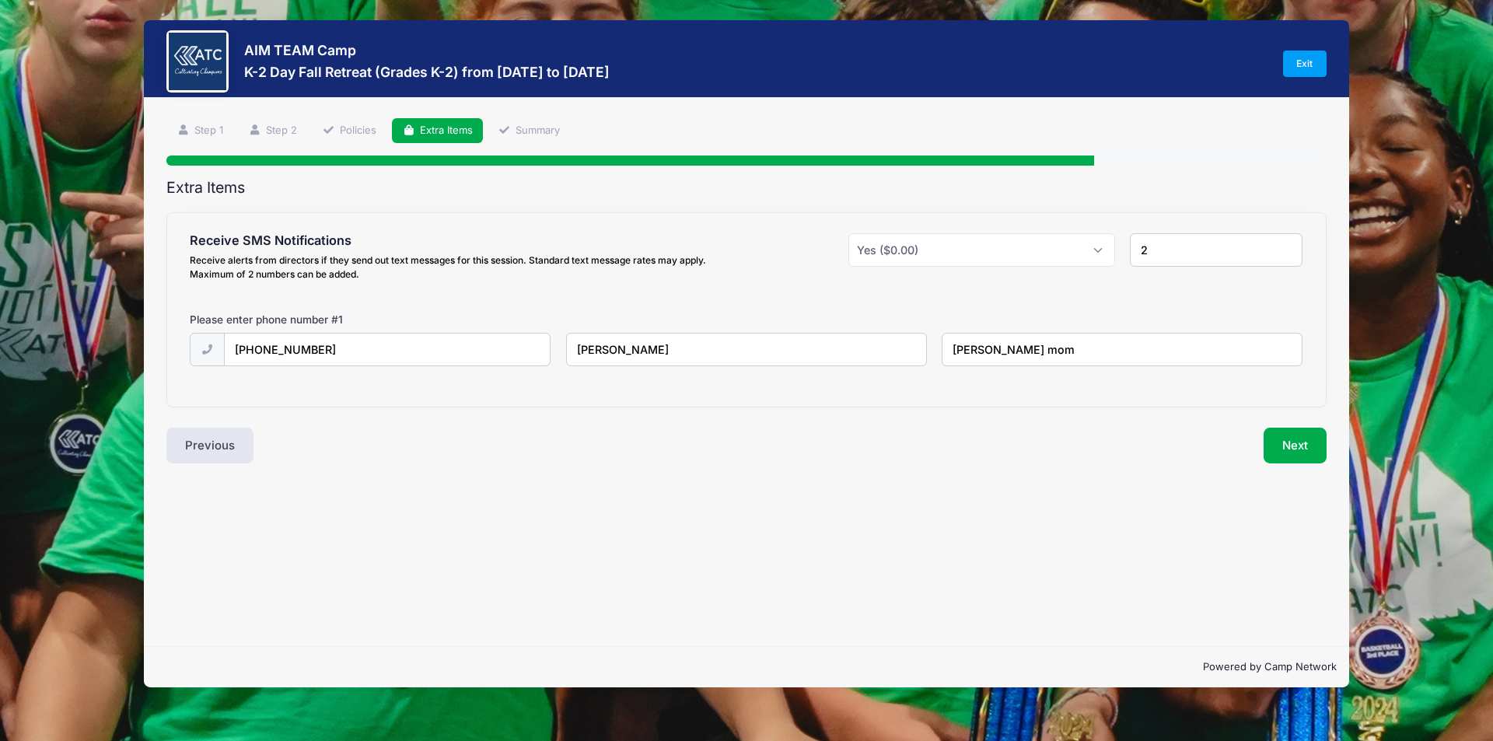
click at [1290, 246] on input "2" at bounding box center [1216, 249] width 173 height 33
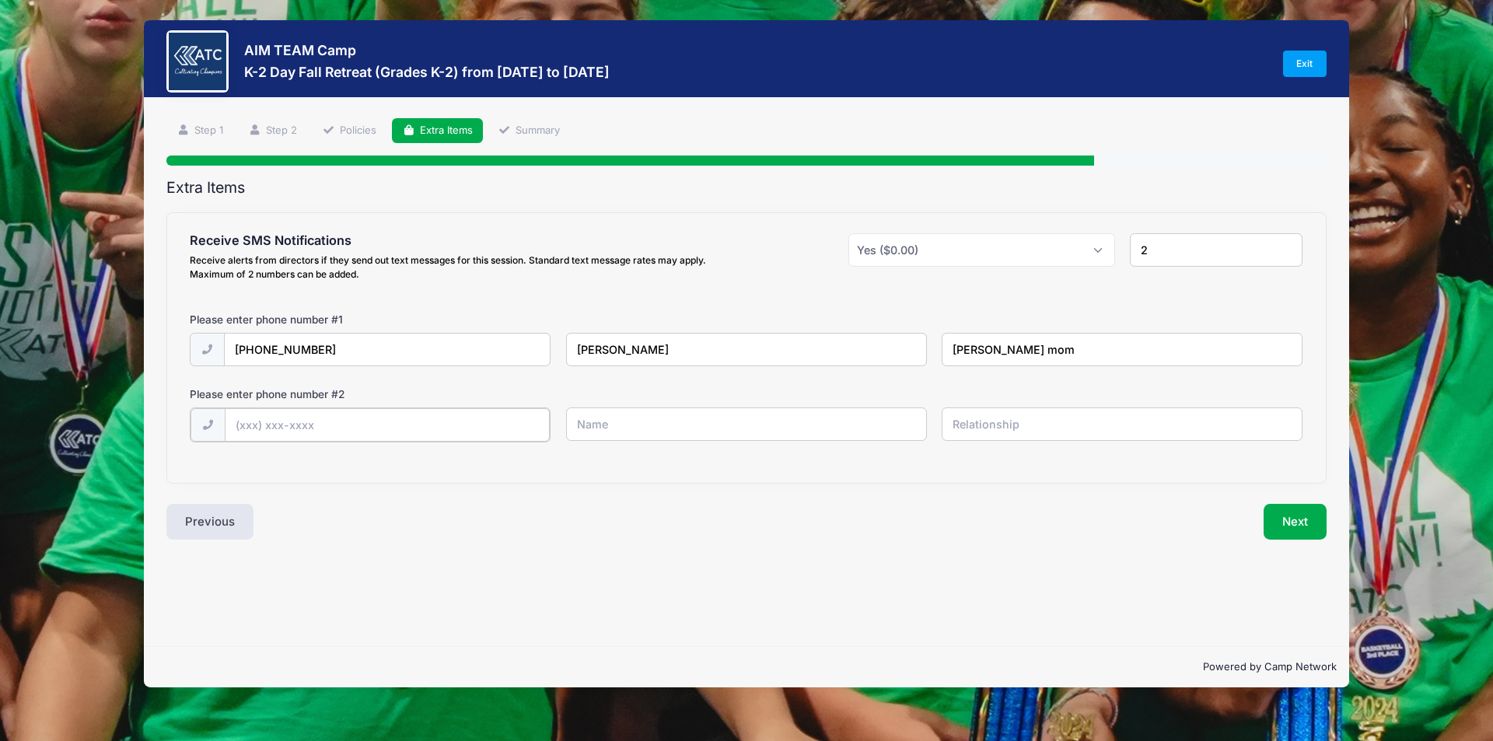
click at [302, 427] on input "text" at bounding box center [388, 424] width 326 height 33
type input "(812) 870-0470"
type input "Blake Whitney"
type input "Jameson's dad"
click at [1315, 520] on button "Next" at bounding box center [1294, 520] width 63 height 36
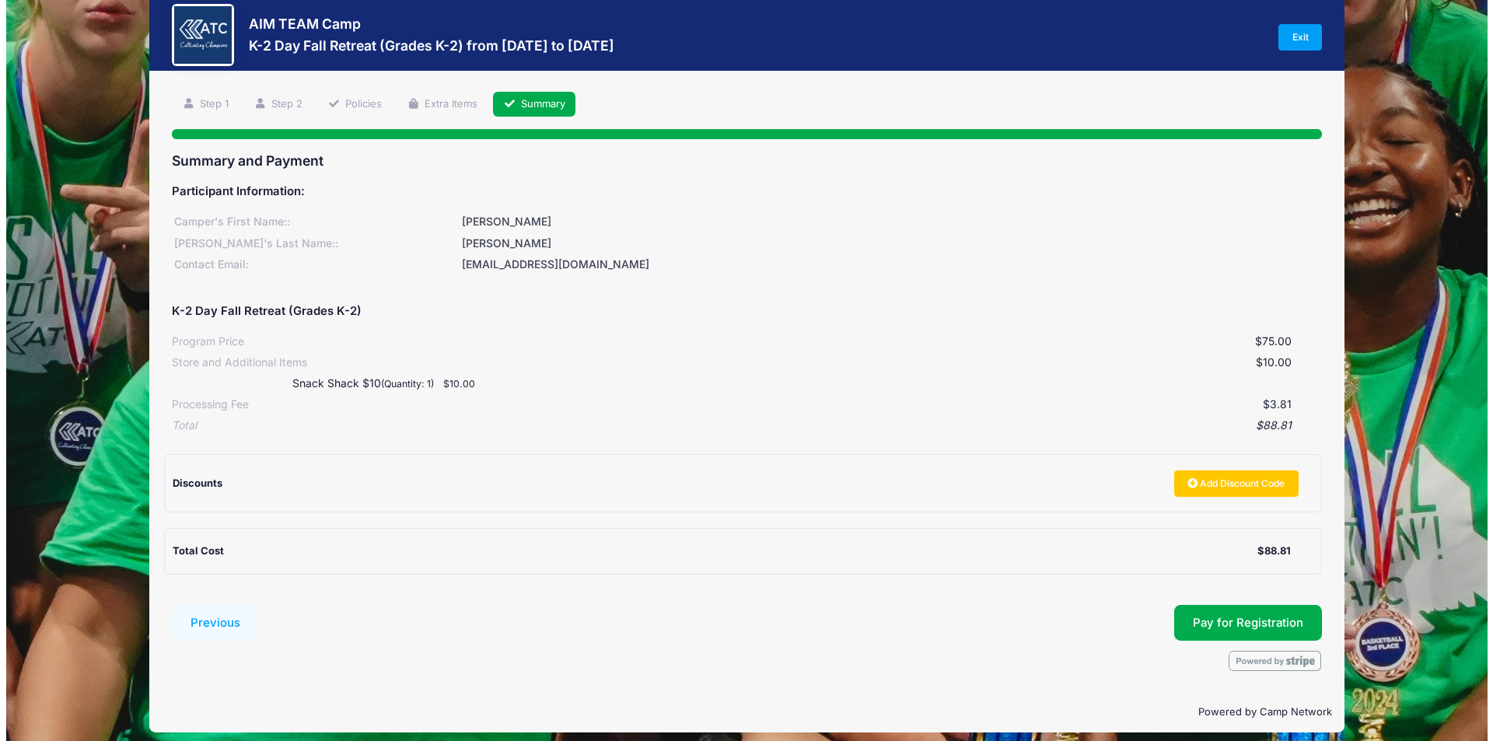
scroll to position [38, 0]
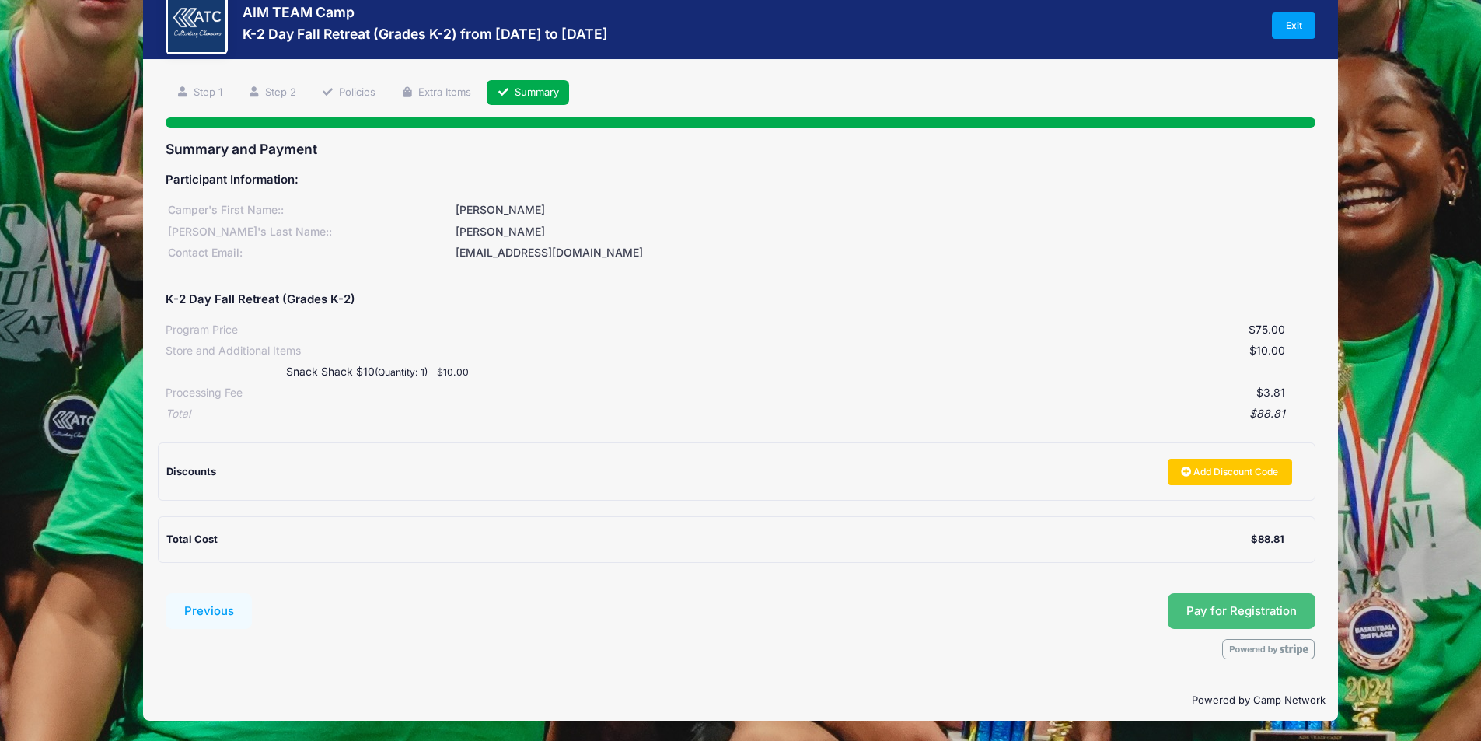
click at [1233, 612] on span "Pay for Registration" at bounding box center [1242, 611] width 110 height 14
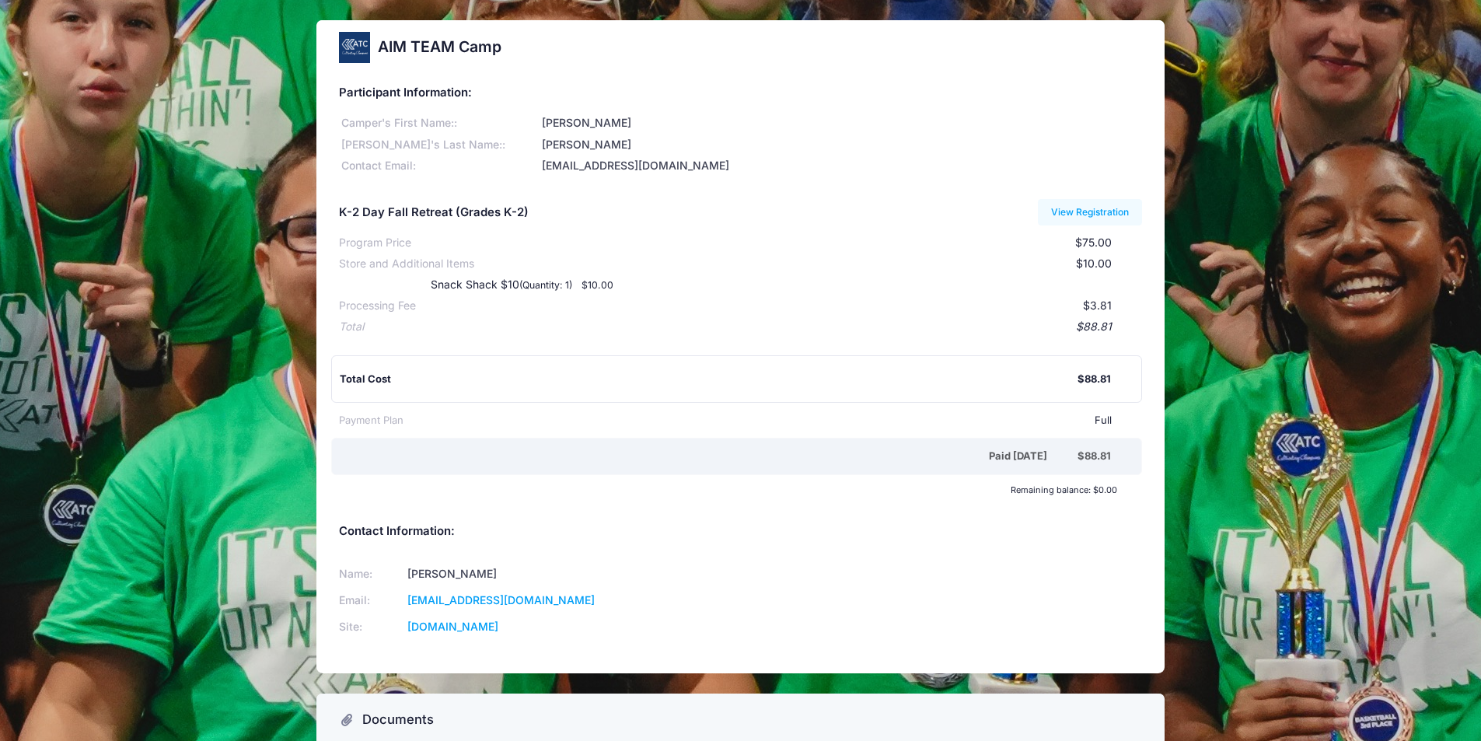
drag, startPoint x: 1268, startPoint y: 404, endPoint x: 1207, endPoint y: 484, distance: 100.9
click at [1207, 484] on div "AIM TEAM Camp Participant Information: [PERSON_NAME]'s First Name:: [PERSON_NAM…" at bounding box center [740, 440] width 1481 height 841
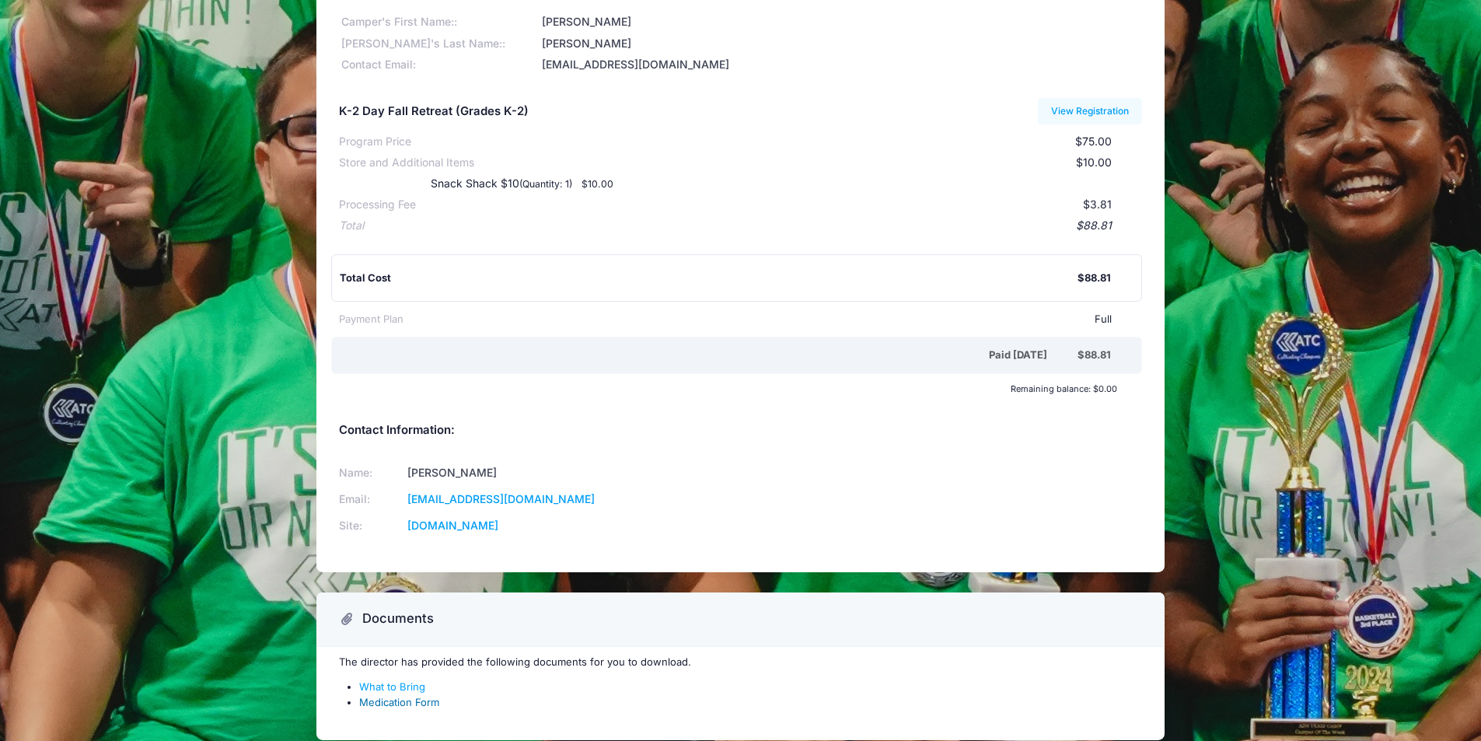
scroll to position [176, 0]
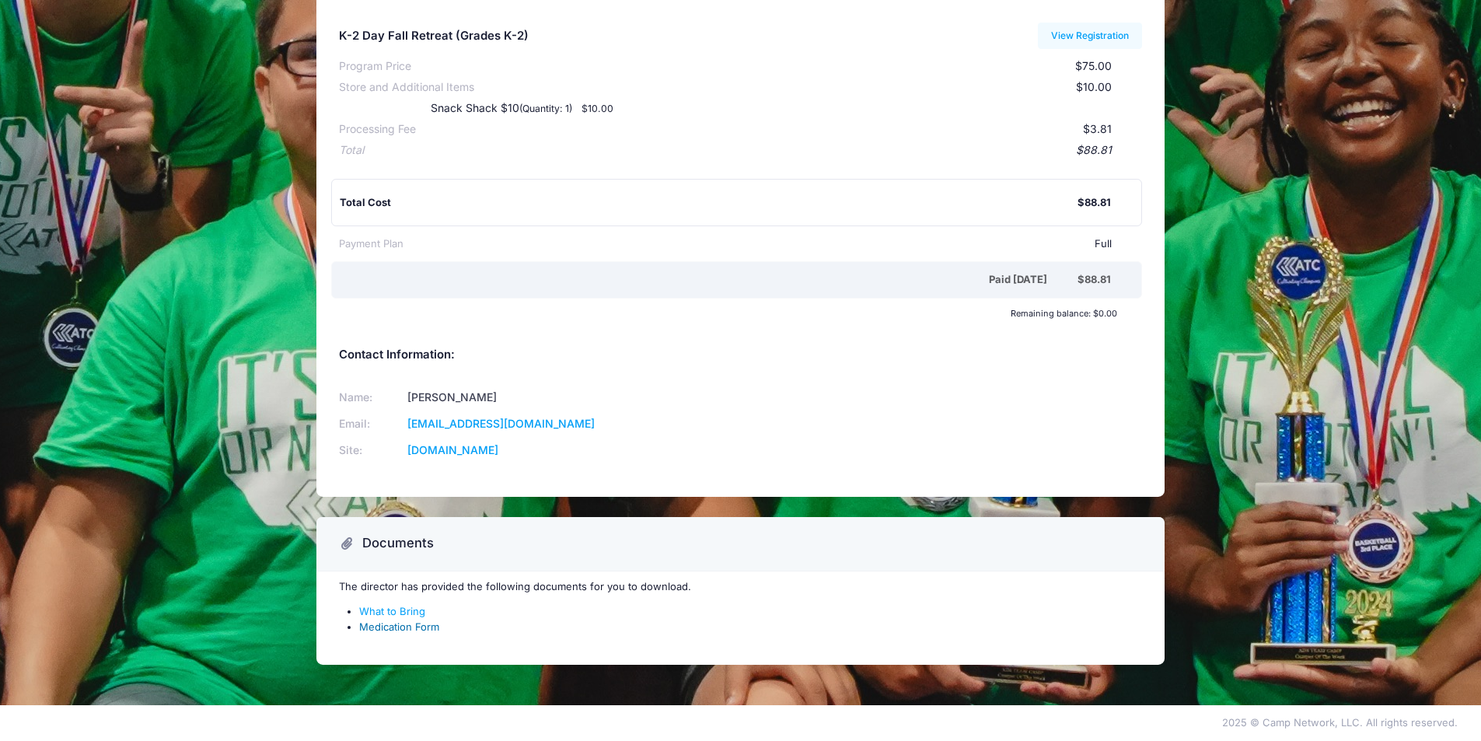
click at [377, 625] on link "Medication Form" at bounding box center [399, 626] width 80 height 12
click at [1216, 60] on div "AIM TEAM Camp Participant Information: [PERSON_NAME]'s First Name:: [PERSON_NAM…" at bounding box center [740, 264] width 1481 height 841
drag, startPoint x: 845, startPoint y: 727, endPoint x: 778, endPoint y: 724, distance: 66.9
click at [778, 724] on div "2025 © Camp Network, LLC. All rights reserved." at bounding box center [740, 723] width 1481 height 16
